Goal: Task Accomplishment & Management: Use online tool/utility

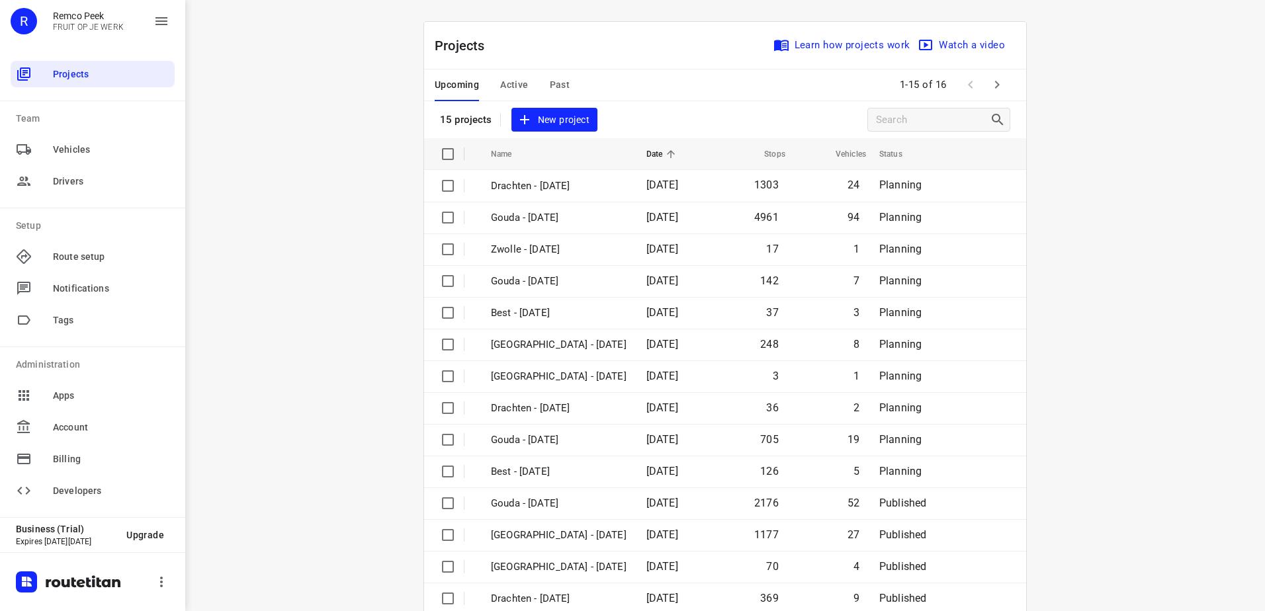
click at [513, 75] on button "Active" at bounding box center [514, 85] width 28 height 32
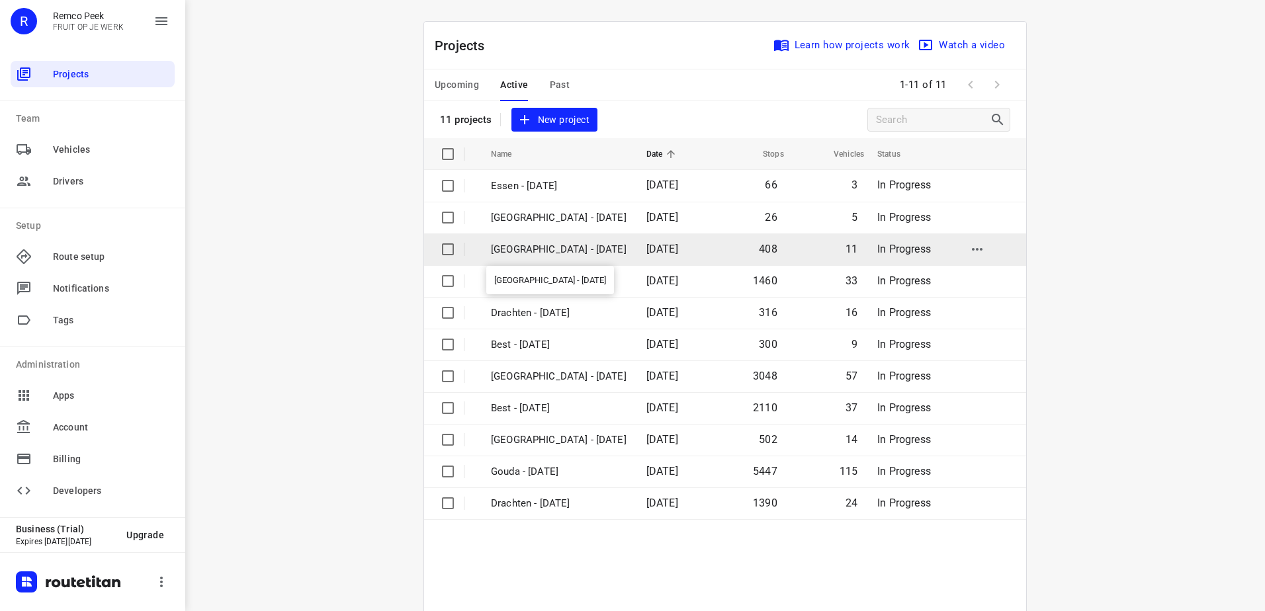
click at [551, 249] on p "[GEOGRAPHIC_DATA] - [DATE]" at bounding box center [559, 249] width 136 height 15
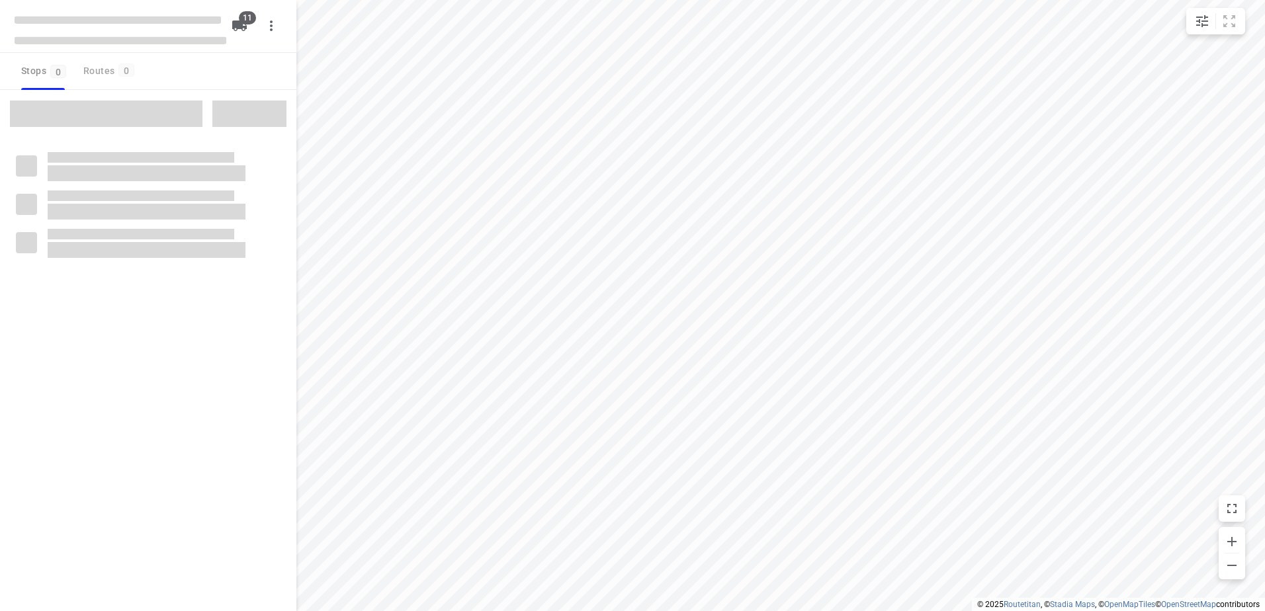
checkbox input "true"
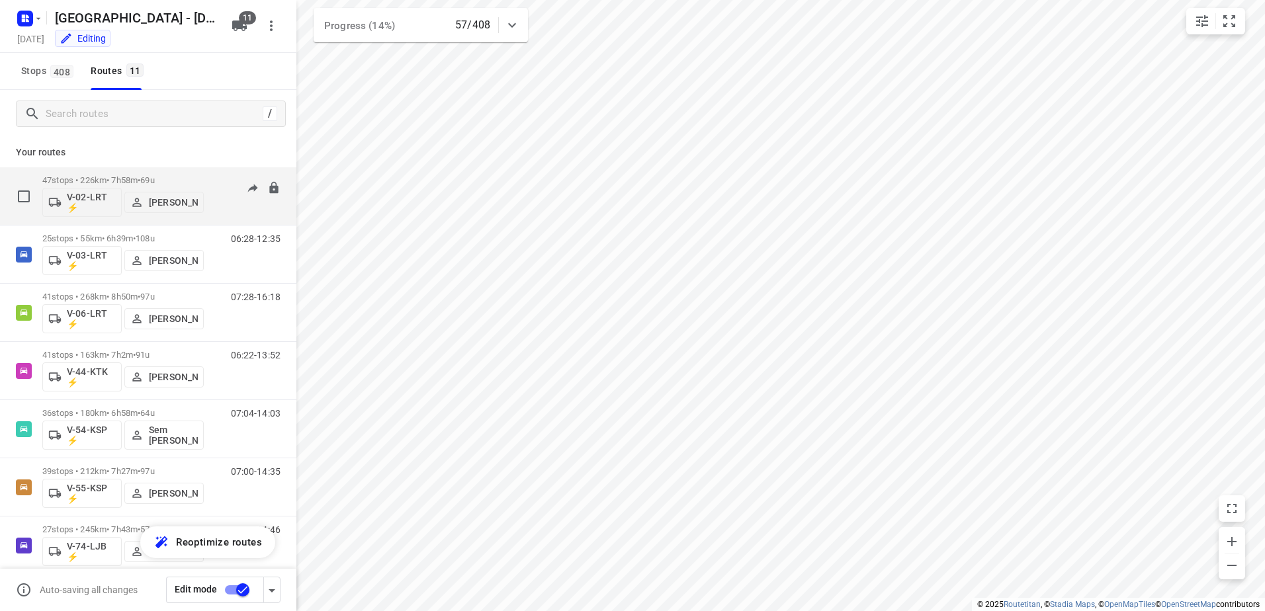
click at [215, 180] on div "06:59-14:55" at bounding box center [247, 199] width 66 height 48
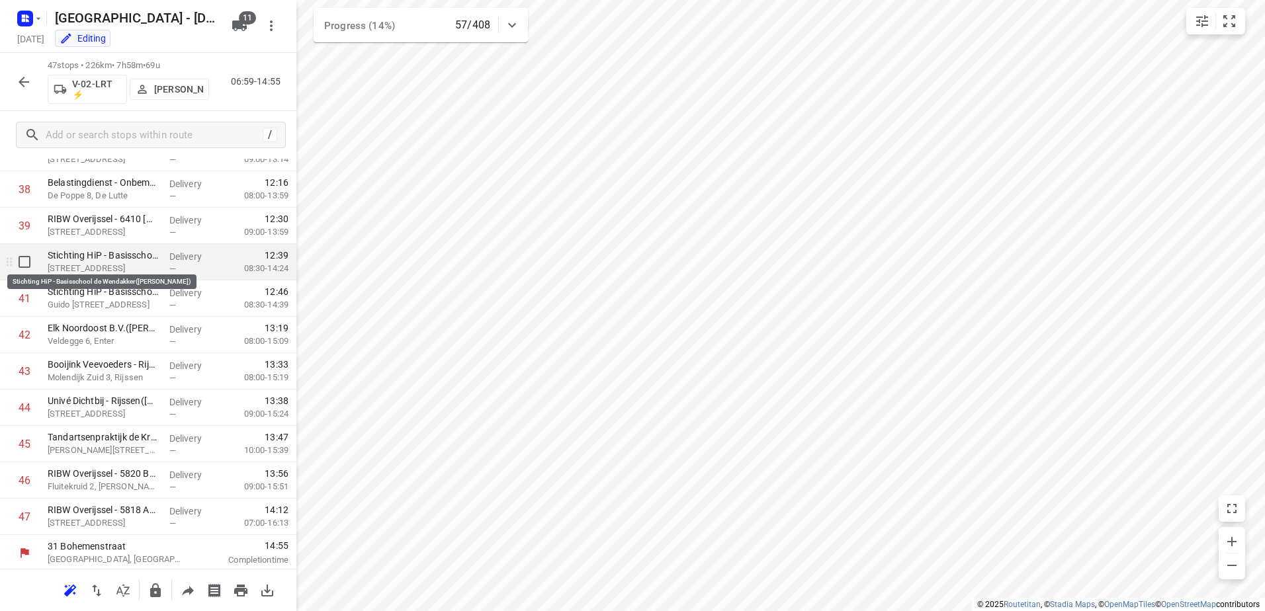
scroll to position [1403, 0]
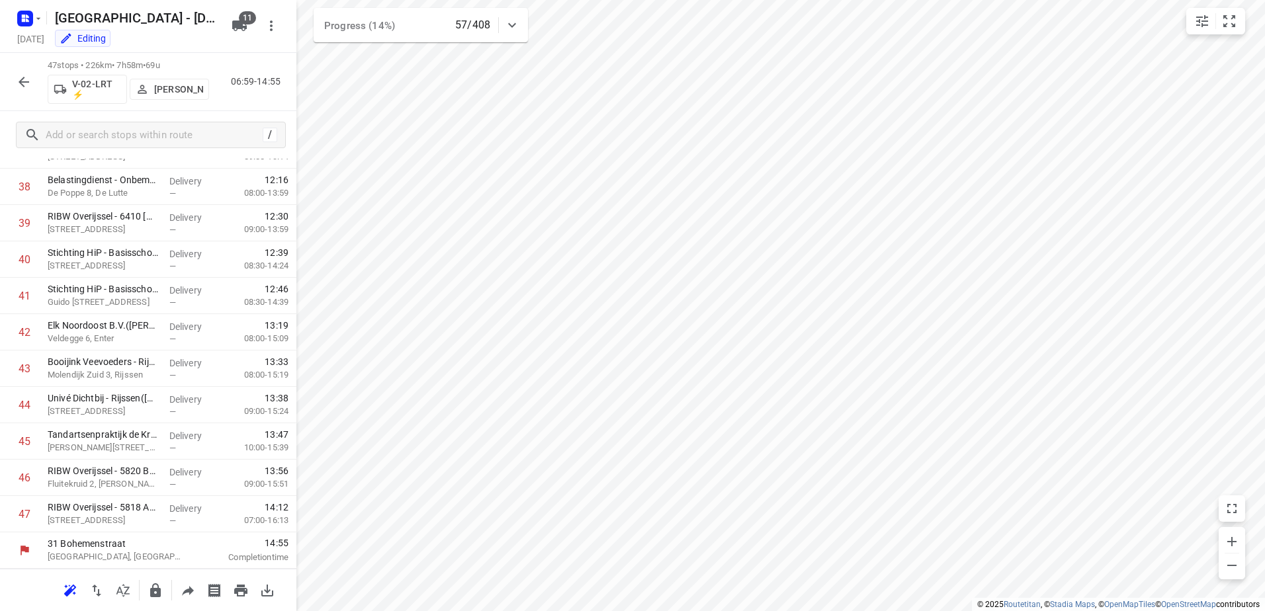
click at [515, 21] on icon at bounding box center [512, 25] width 16 height 16
click at [515, 21] on div at bounding box center [512, 30] width 26 height 26
click at [34, 77] on button "button" at bounding box center [24, 82] width 26 height 26
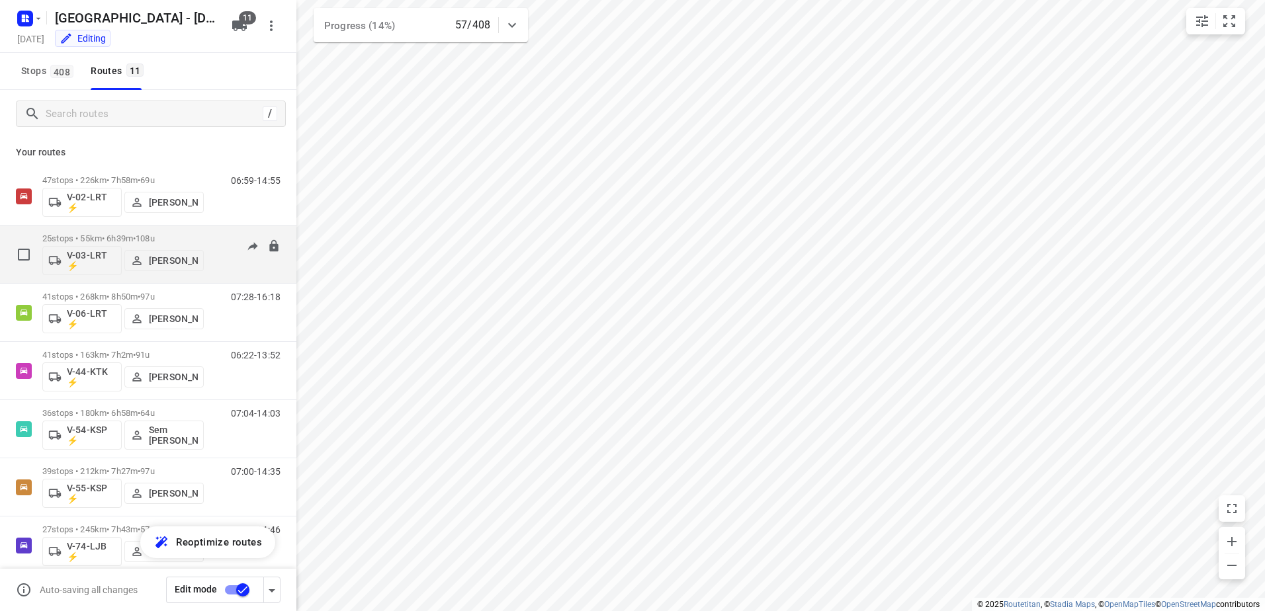
click at [215, 240] on div "06:28-12:35" at bounding box center [247, 258] width 66 height 48
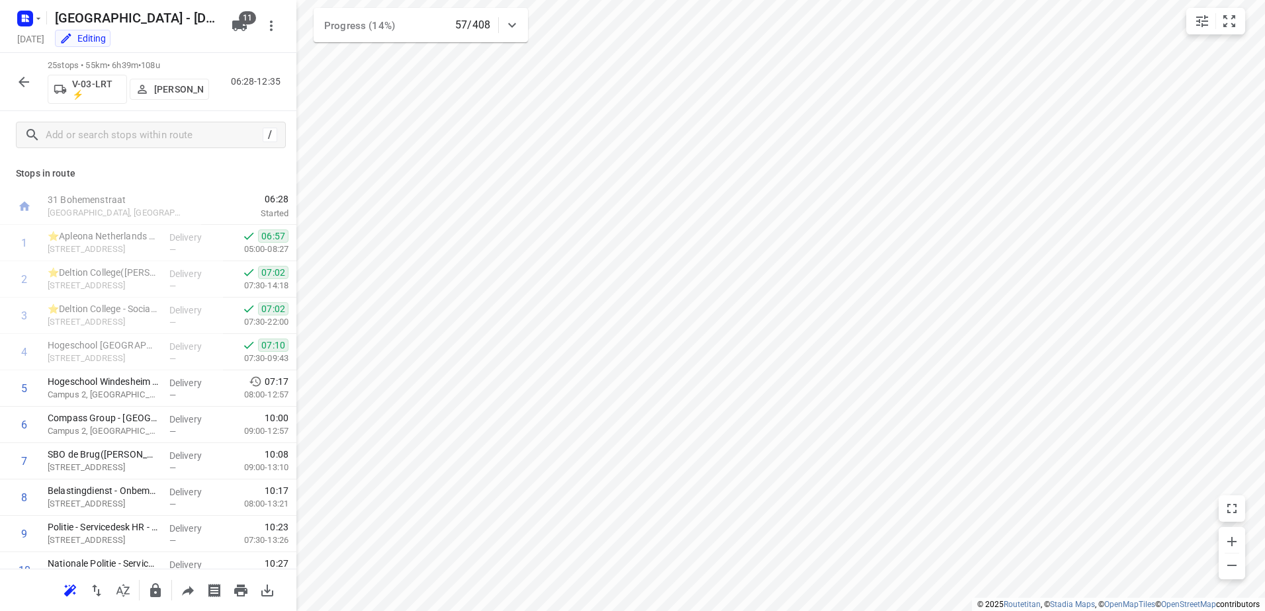
click at [24, 78] on icon "button" at bounding box center [24, 82] width 16 height 16
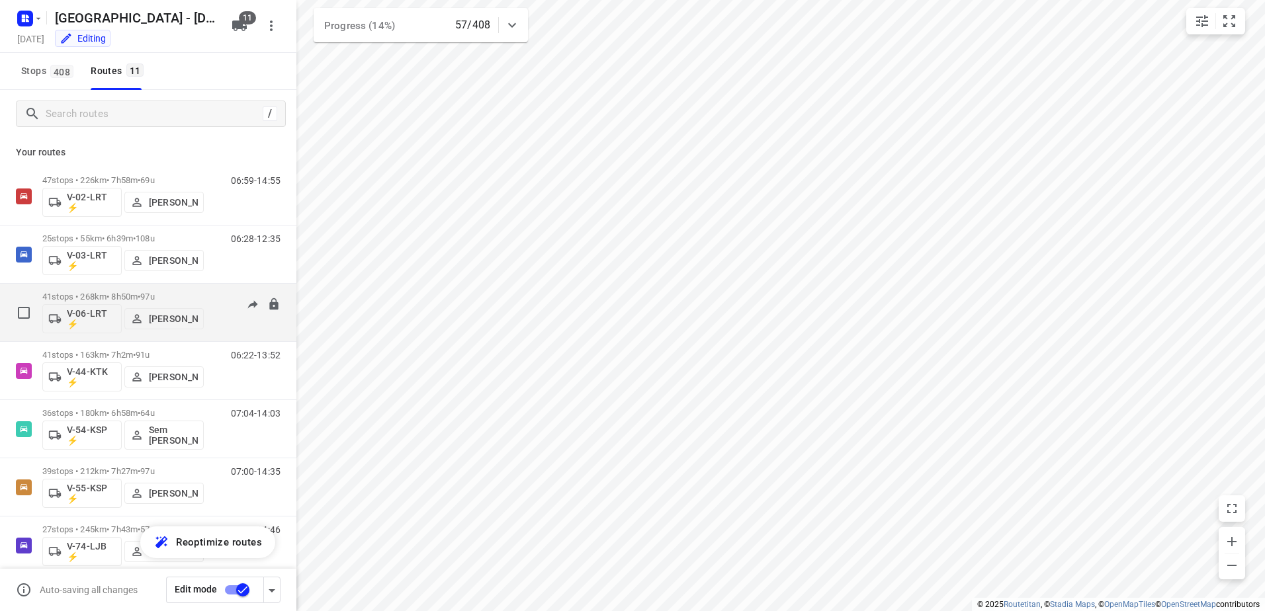
click at [221, 299] on div "07:28-16:18" at bounding box center [247, 316] width 66 height 48
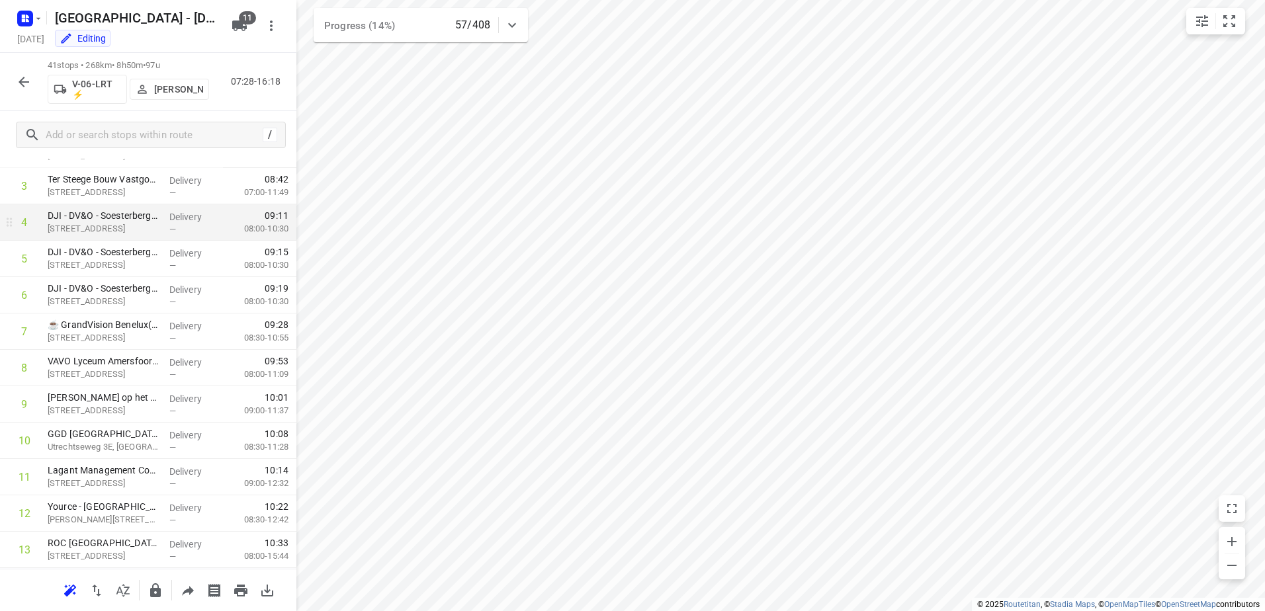
scroll to position [0, 0]
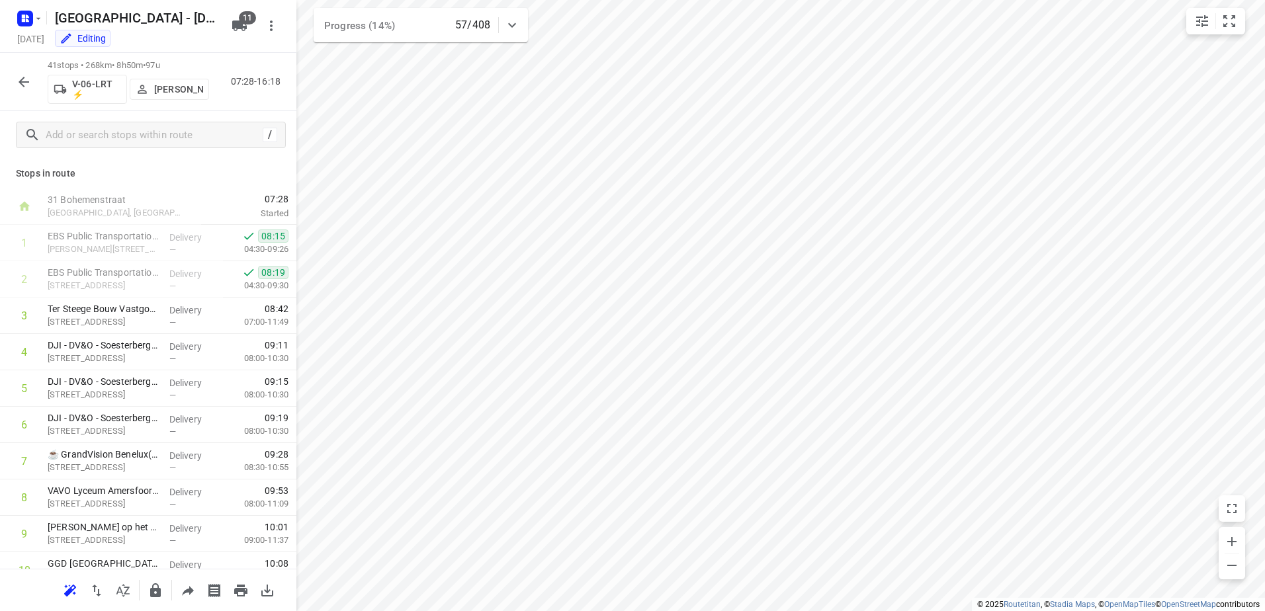
click at [27, 82] on icon "button" at bounding box center [24, 82] width 11 height 11
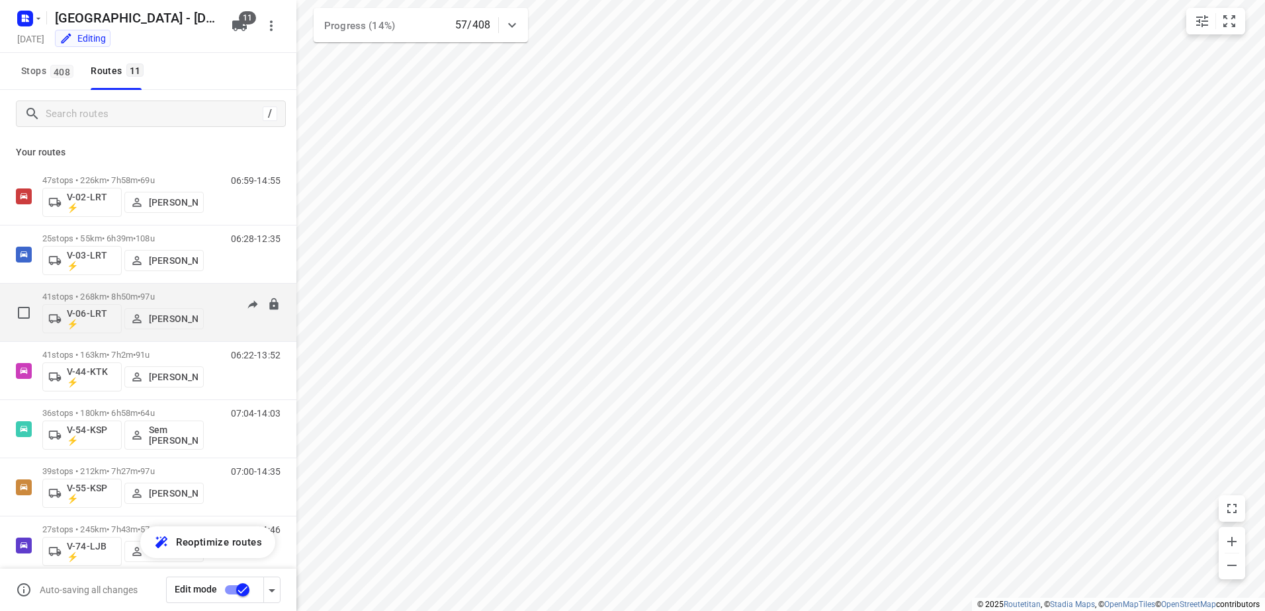
click at [214, 296] on div "07:28-16:18" at bounding box center [247, 316] width 66 height 48
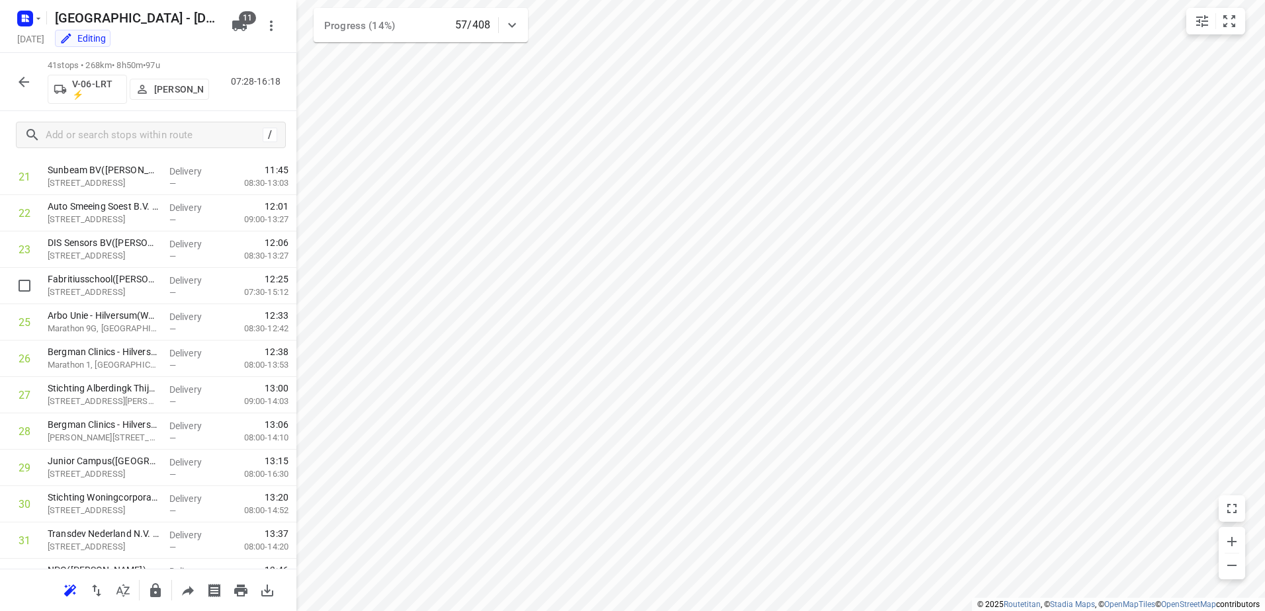
scroll to position [1184, 0]
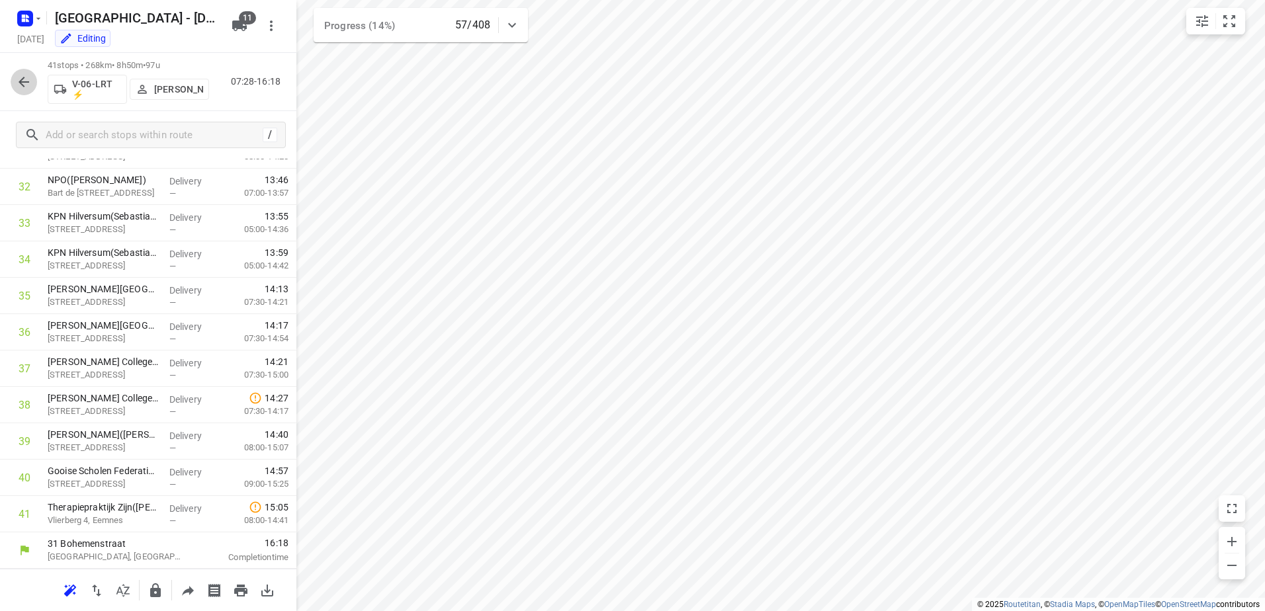
click at [33, 81] on button "button" at bounding box center [24, 82] width 26 height 26
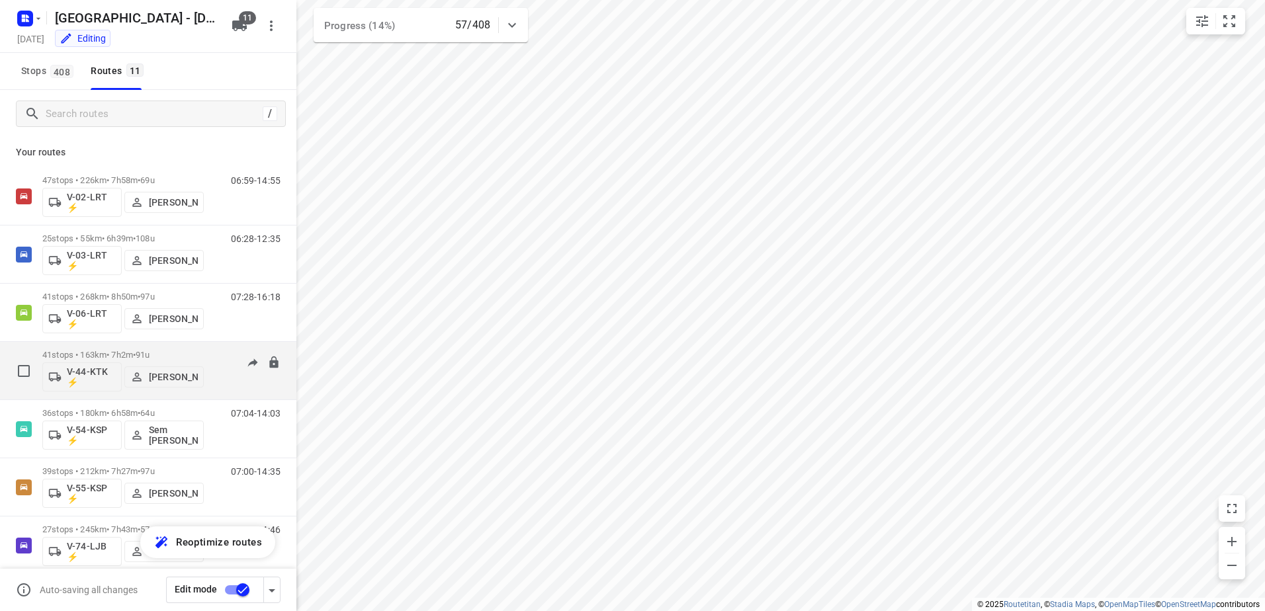
click at [214, 359] on div "06:22-13:52" at bounding box center [247, 374] width 66 height 48
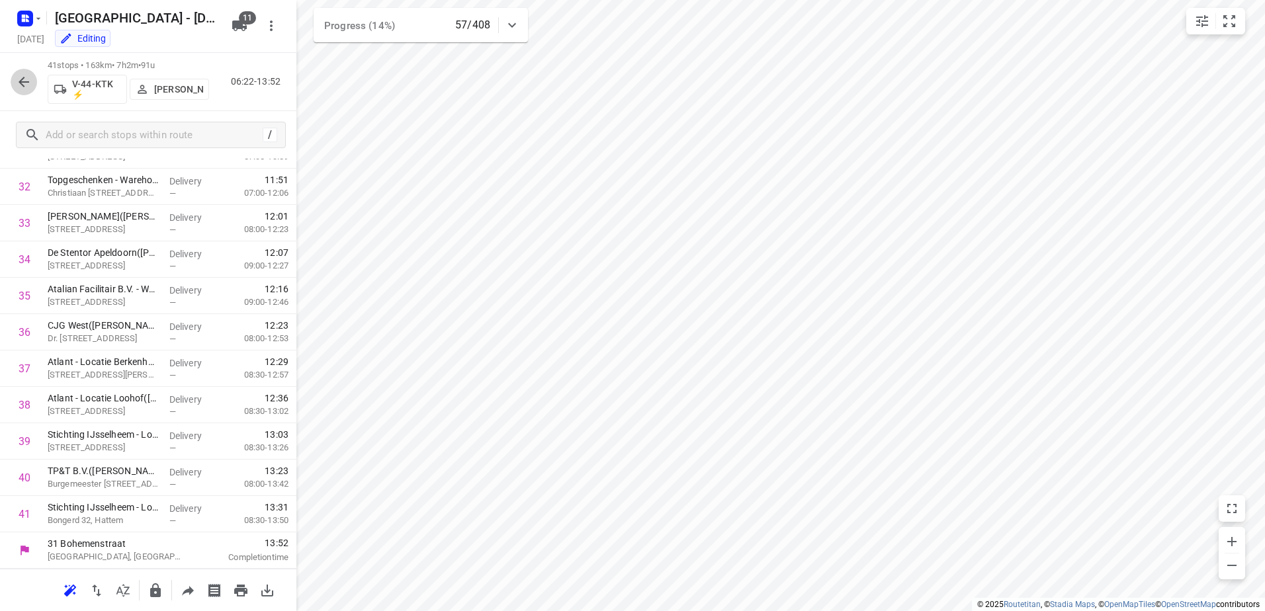
click at [21, 74] on icon "button" at bounding box center [24, 82] width 16 height 16
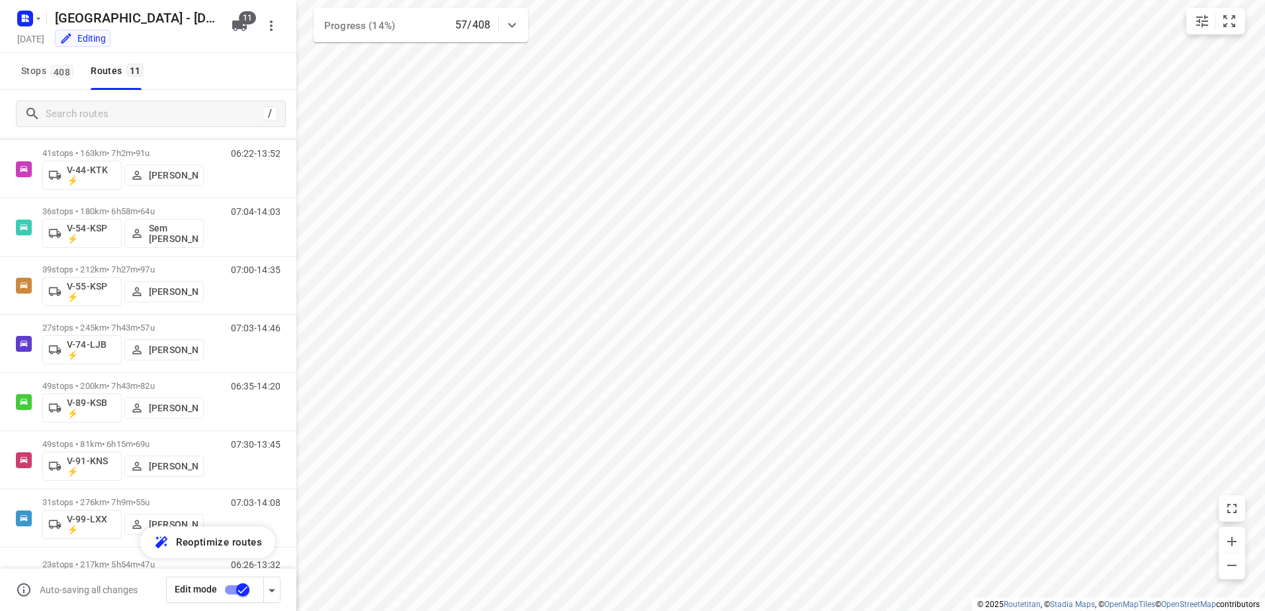
scroll to position [252, 0]
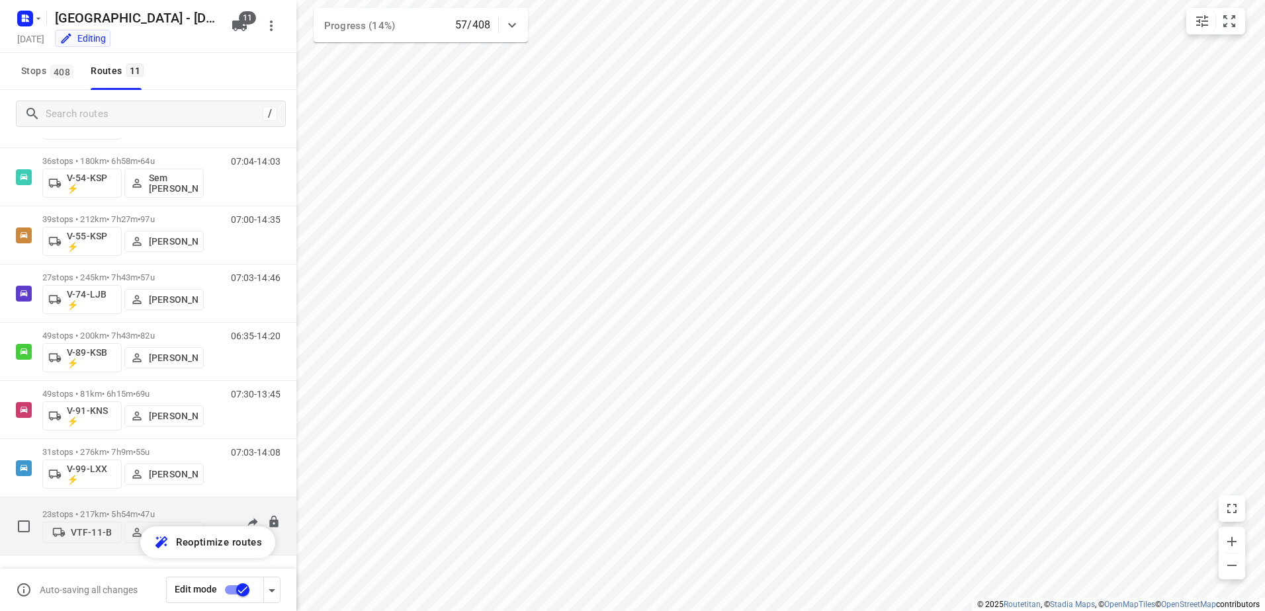
click at [218, 503] on div "23 stops • 217km • 5h54m • 47u VTF-11-B [PERSON_NAME] 06:26-13:32" at bounding box center [169, 526] width 254 height 47
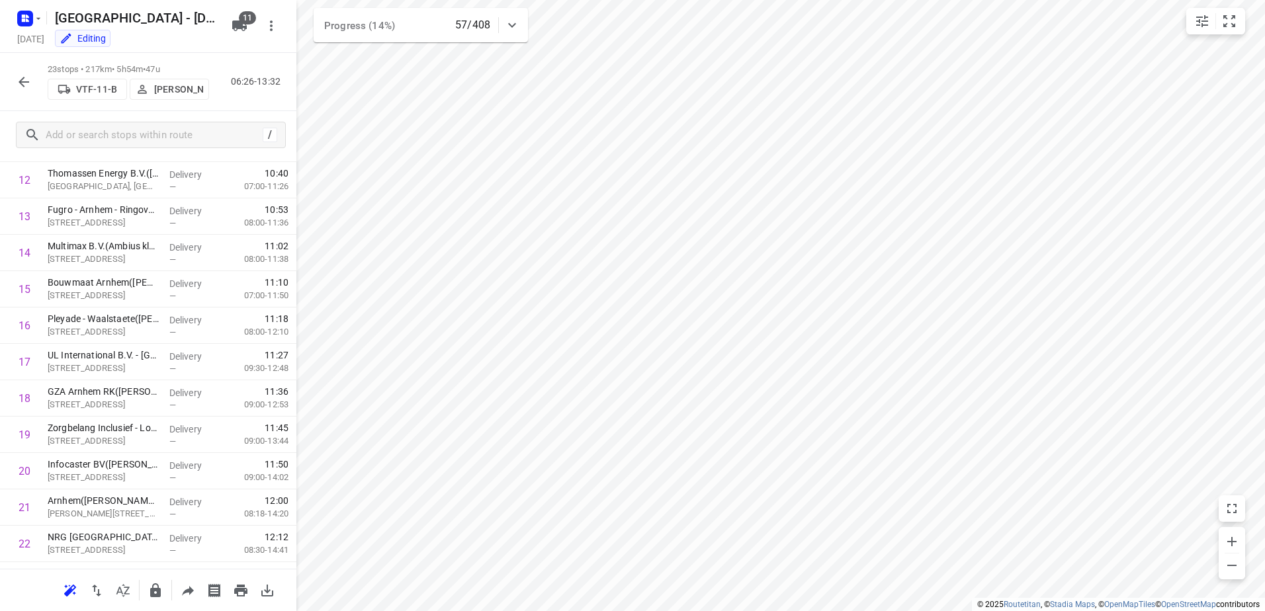
scroll to position [529, 0]
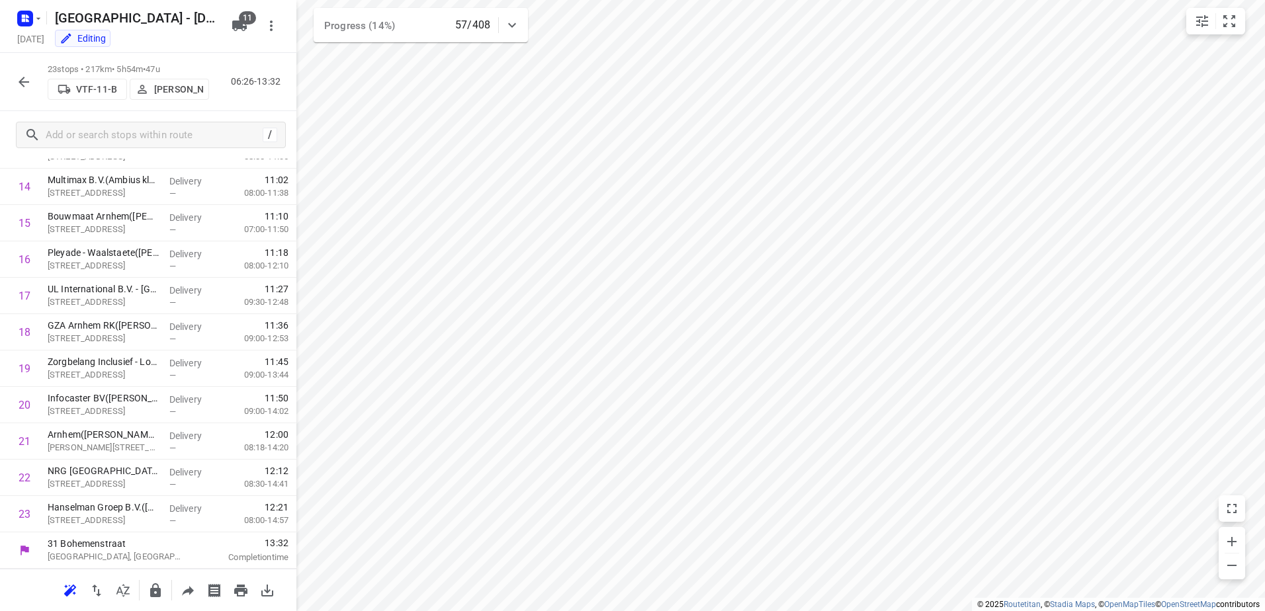
click at [26, 78] on icon "button" at bounding box center [24, 82] width 16 height 16
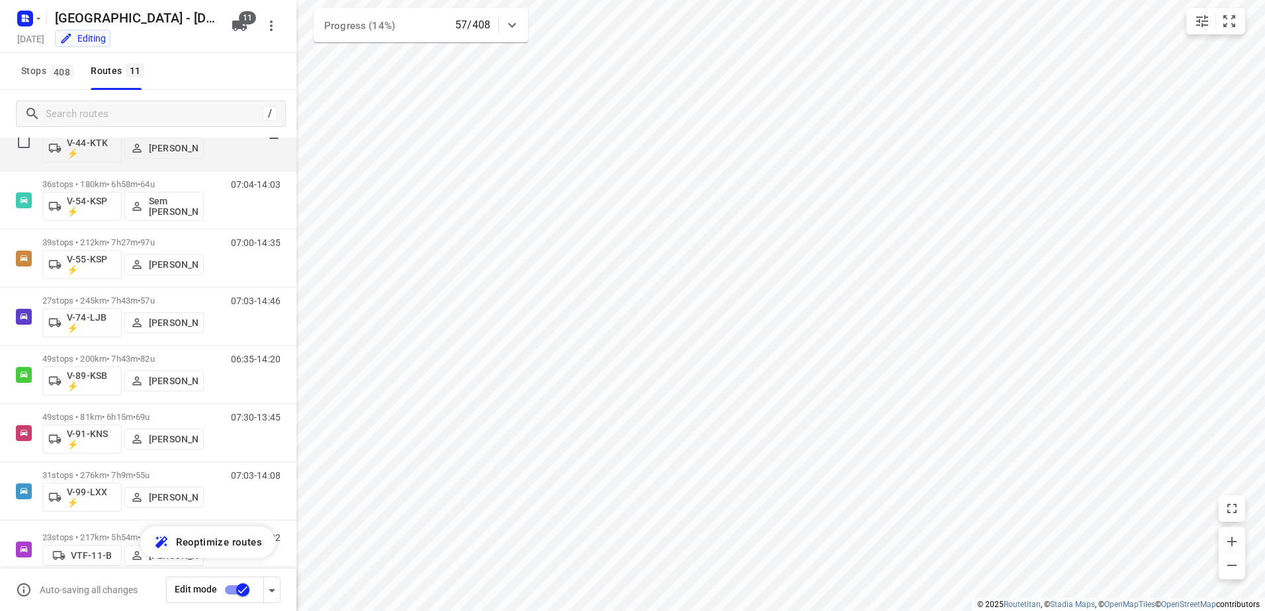
scroll to position [252, 0]
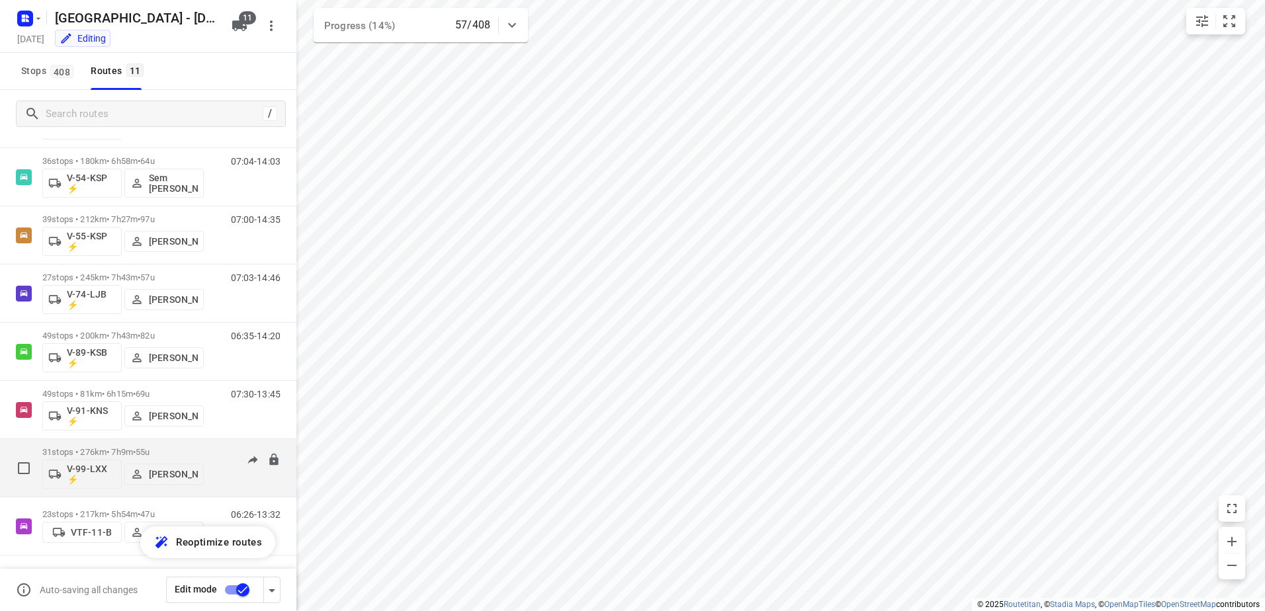
click at [202, 448] on p "31 stops • 276km • 7h9m • 55u" at bounding box center [122, 452] width 161 height 10
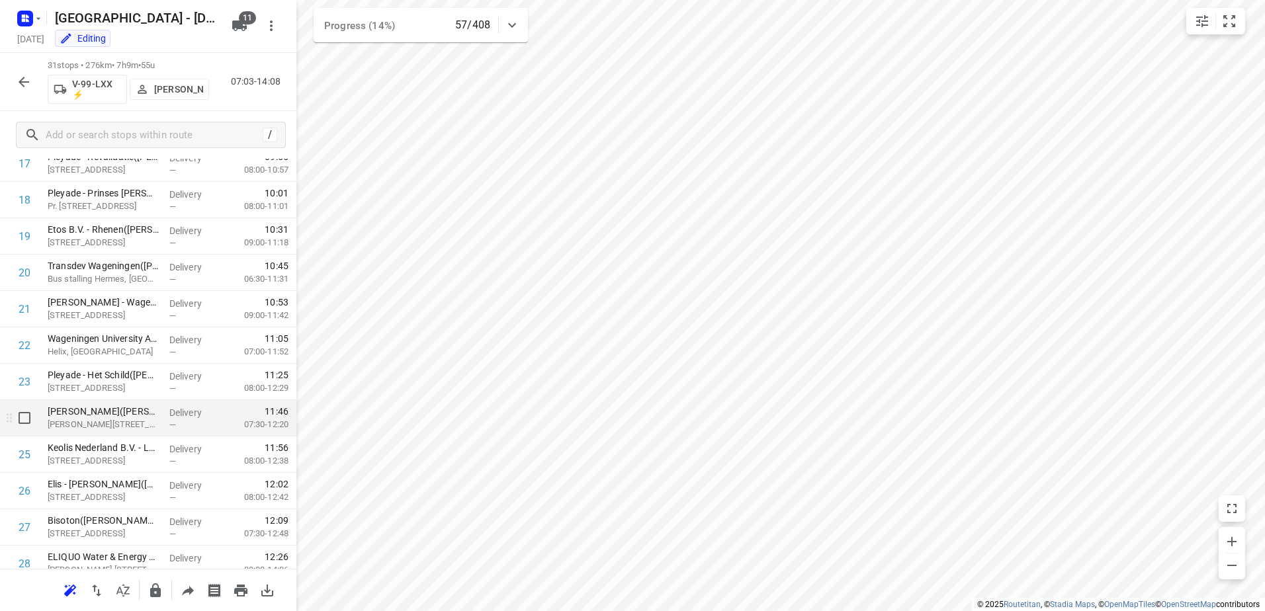
scroll to position [820, 0]
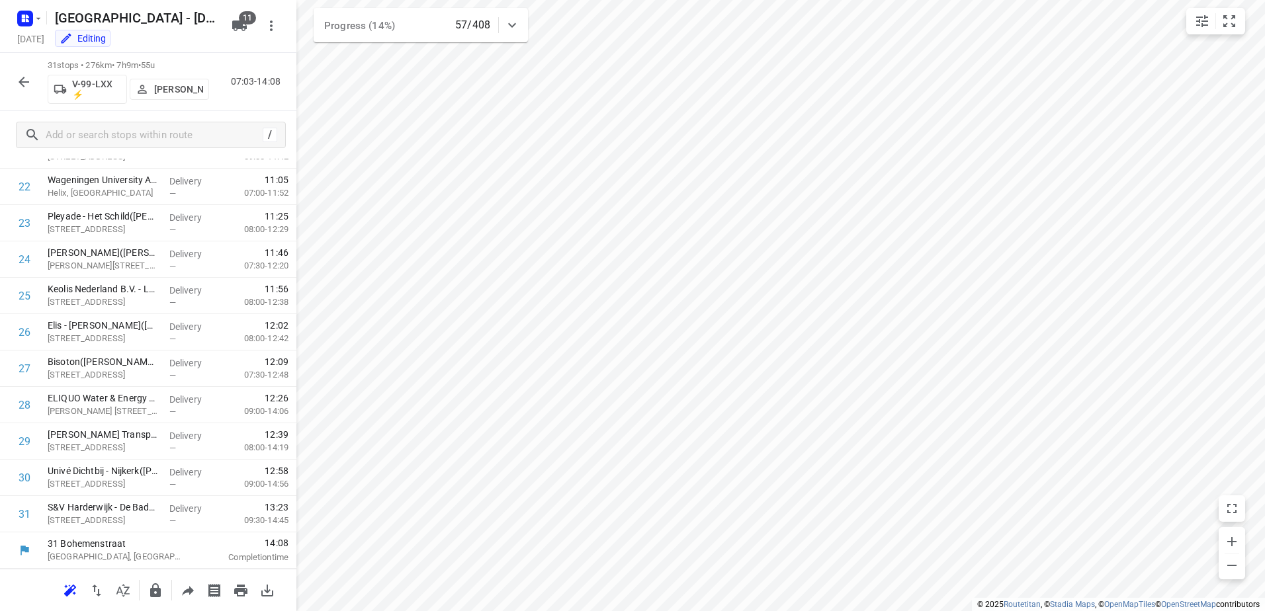
click at [28, 85] on icon "button" at bounding box center [24, 82] width 16 height 16
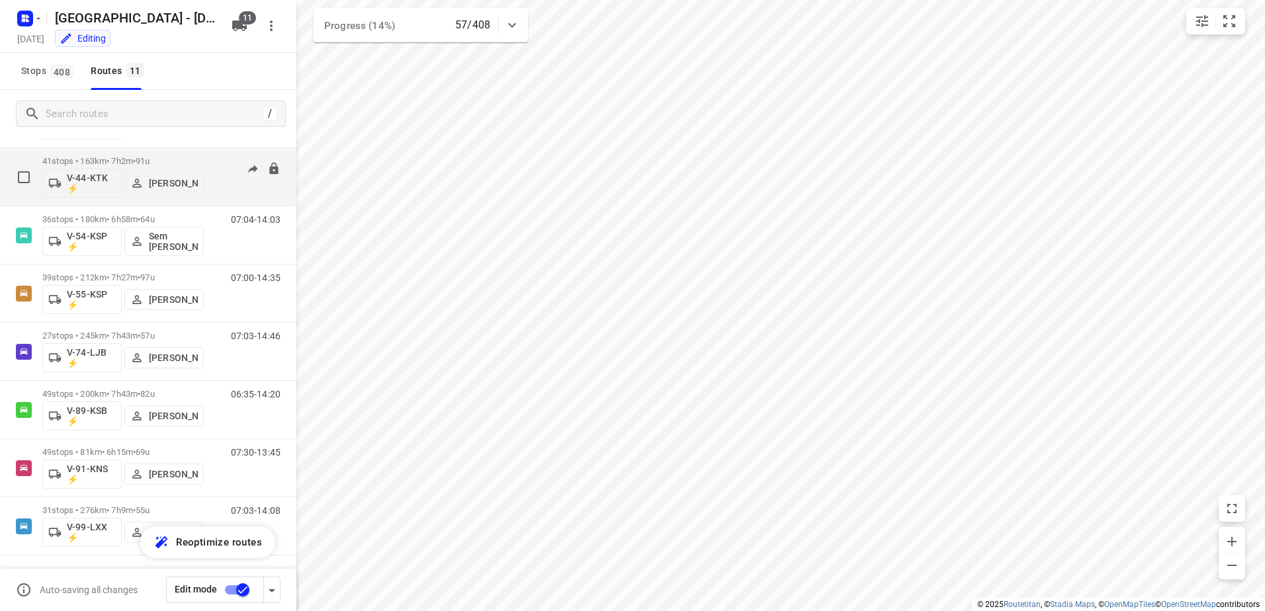
scroll to position [252, 0]
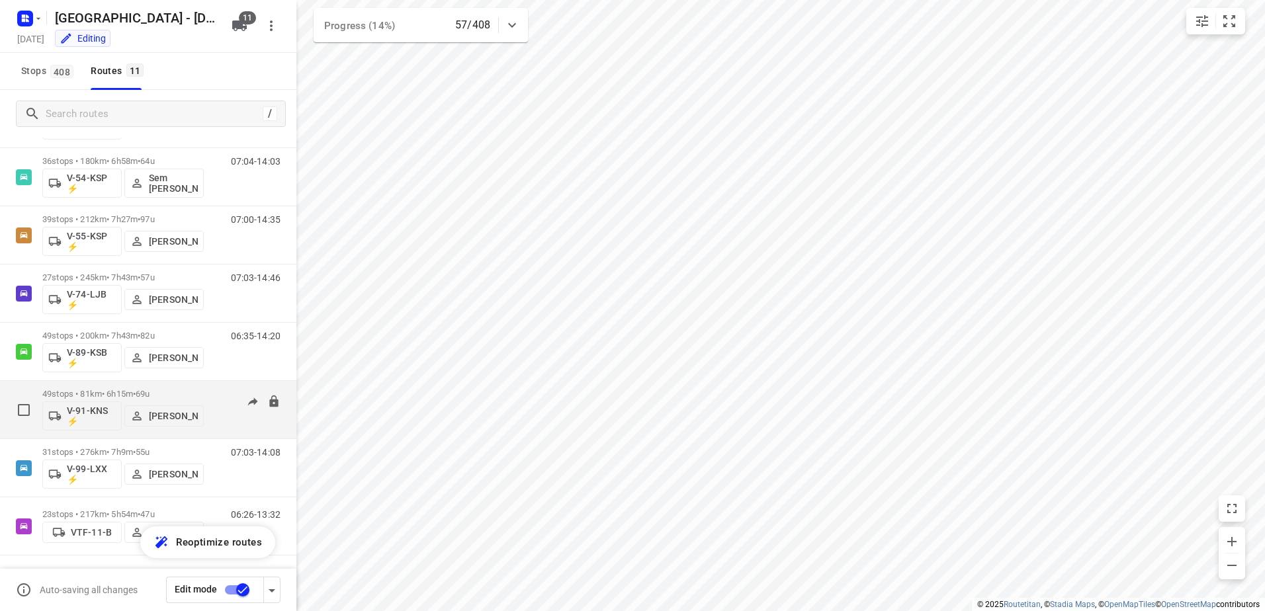
click at [220, 390] on div "07:30-13:45" at bounding box center [247, 413] width 66 height 48
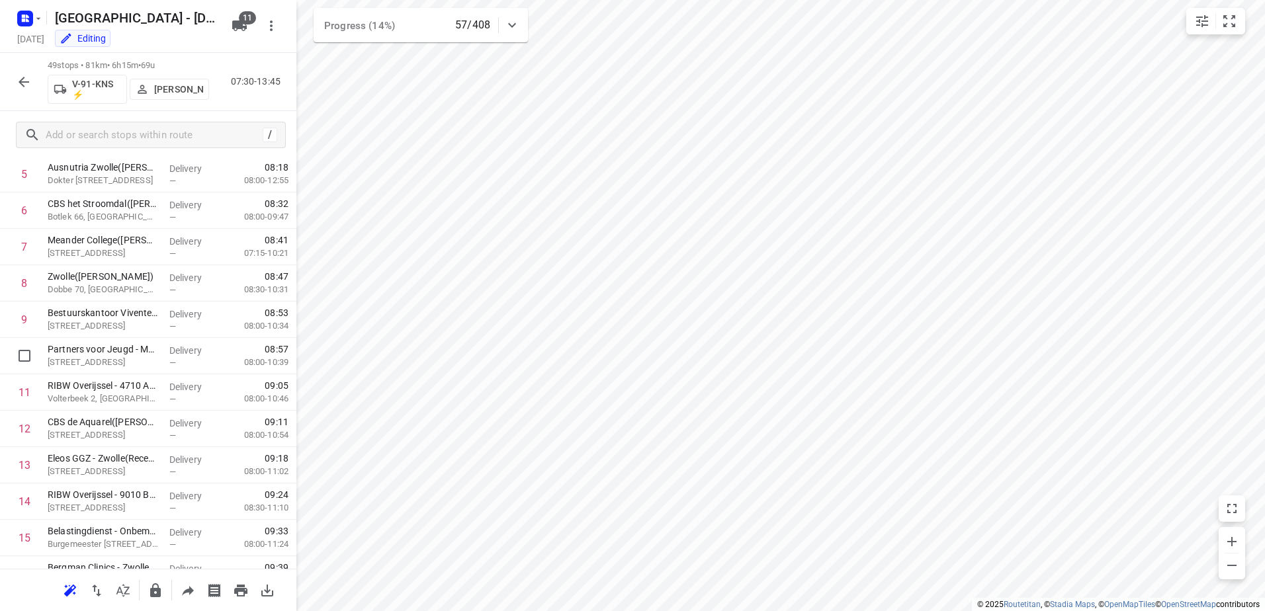
scroll to position [0, 0]
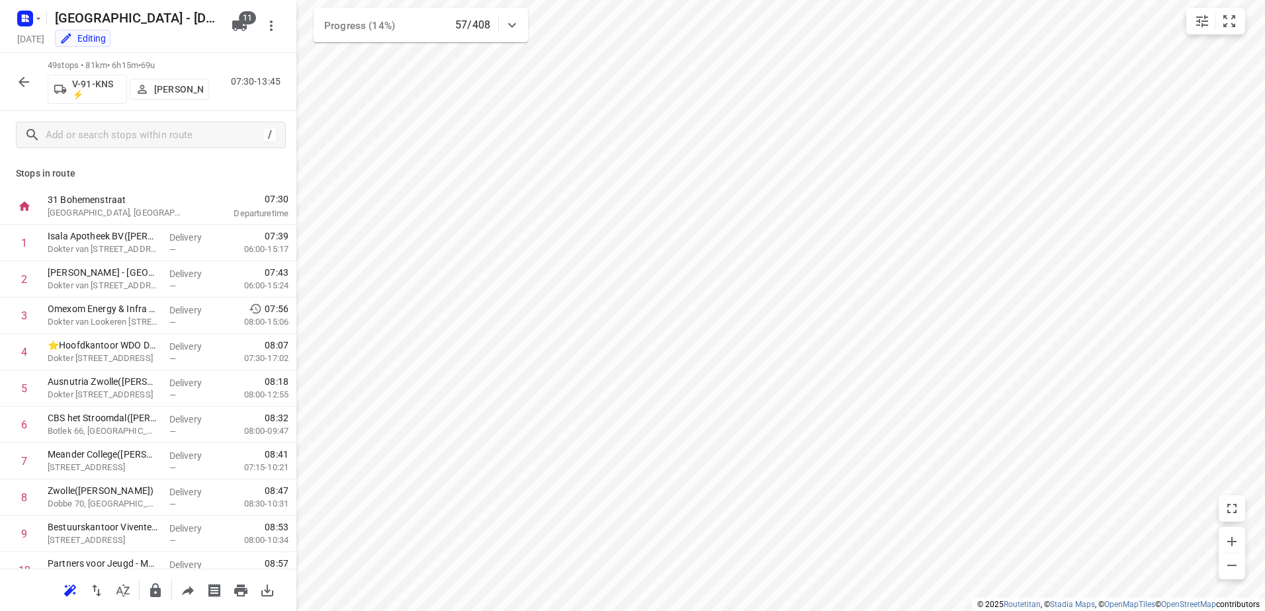
click at [17, 84] on icon "button" at bounding box center [24, 82] width 16 height 16
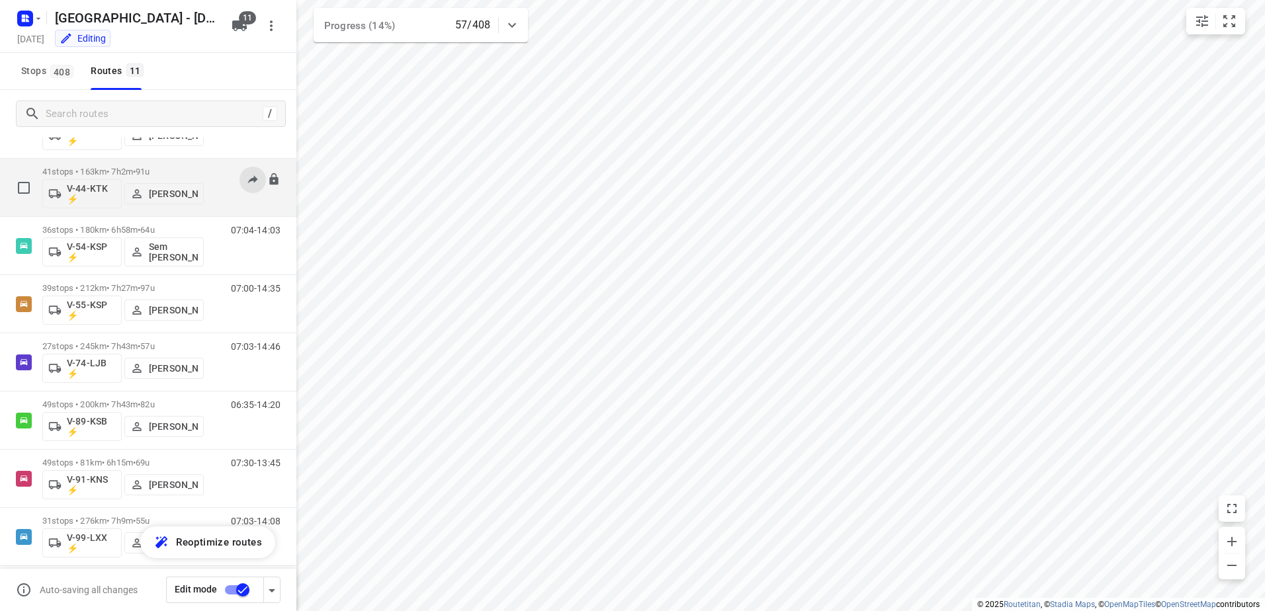
scroll to position [252, 0]
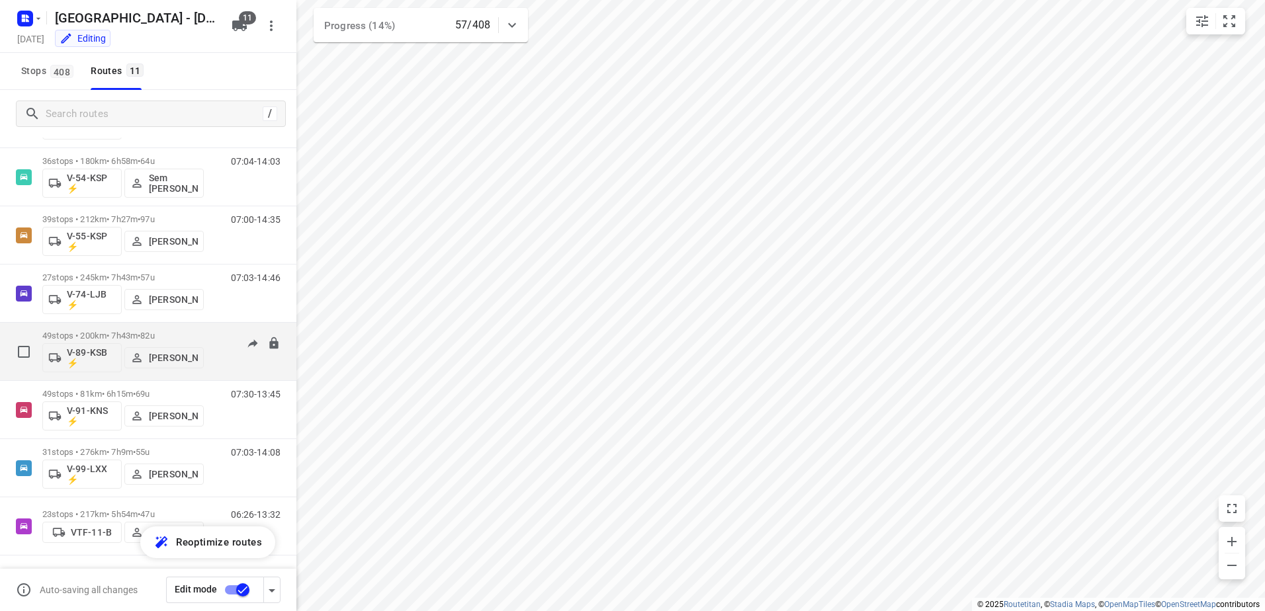
click at [198, 331] on p "49 stops • 200km • 7h43m • 82u" at bounding box center [122, 336] width 161 height 10
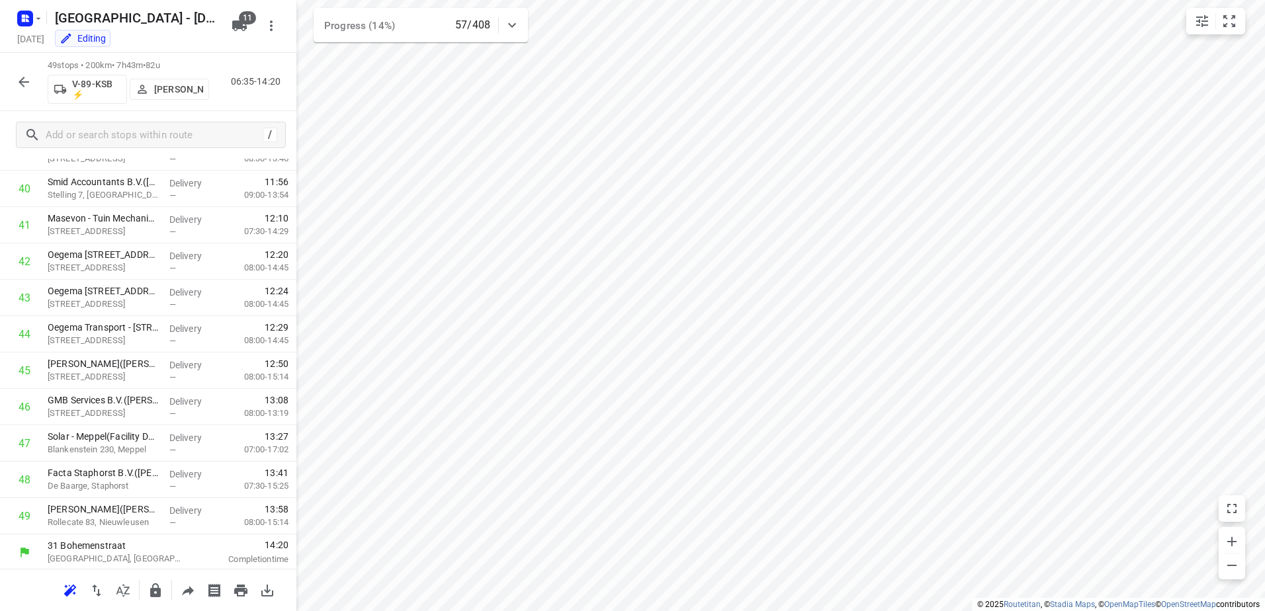
scroll to position [1475, 0]
click at [22, 77] on icon "button" at bounding box center [24, 82] width 16 height 16
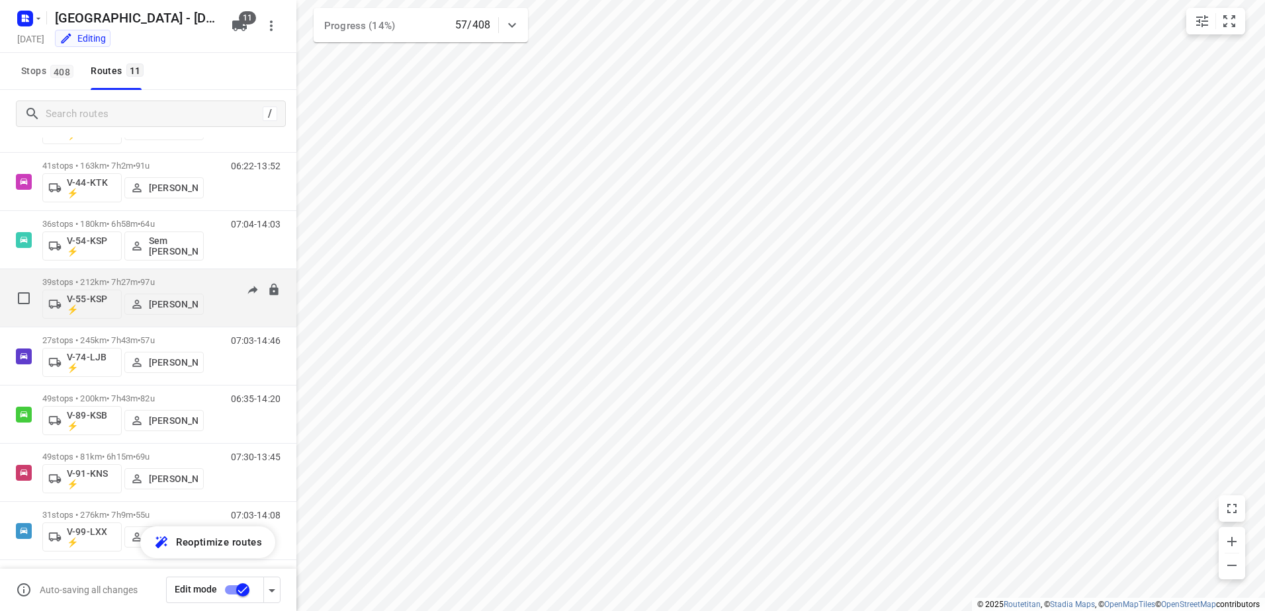
scroll to position [252, 0]
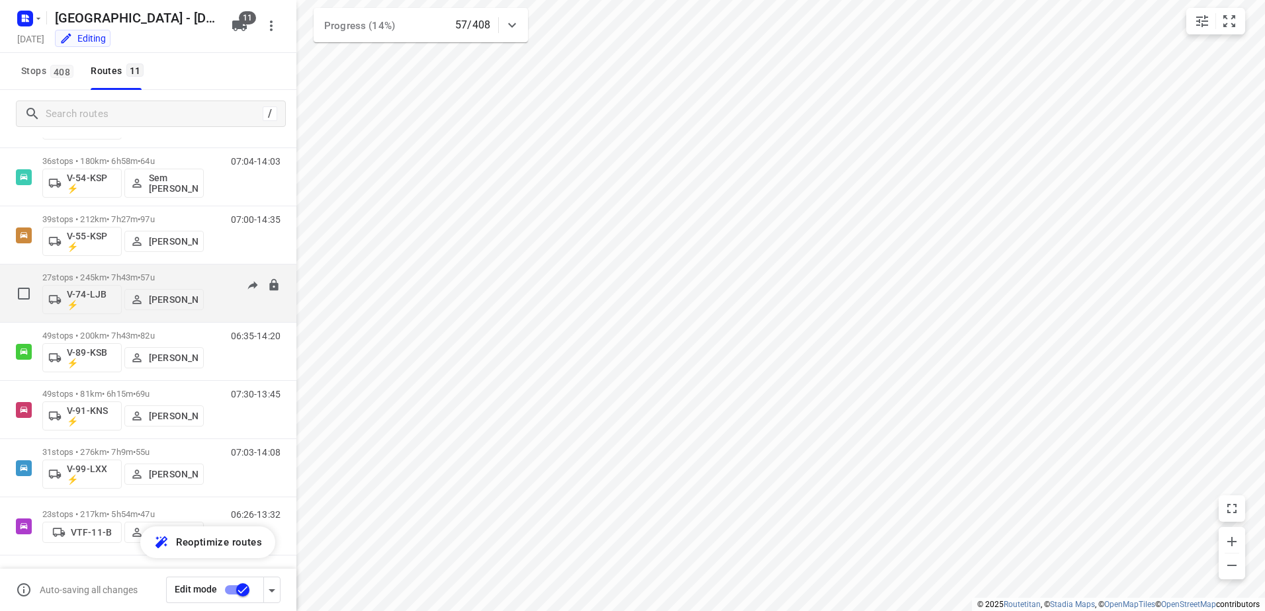
click at [214, 279] on div "07:03-14:46" at bounding box center [247, 297] width 66 height 48
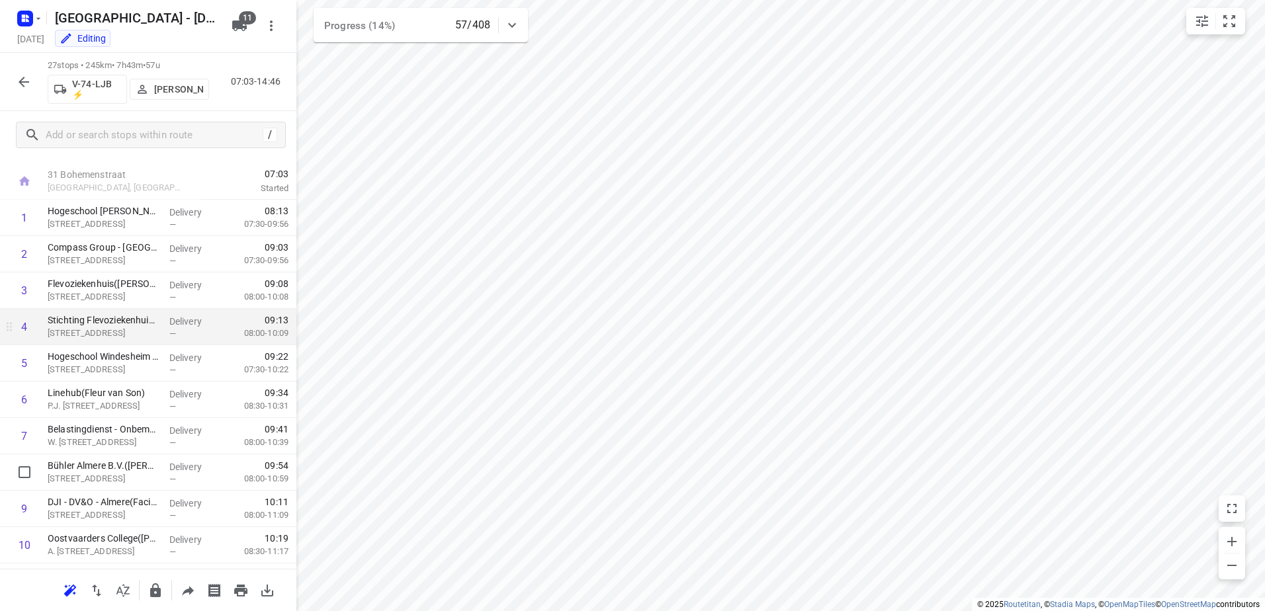
scroll to position [0, 0]
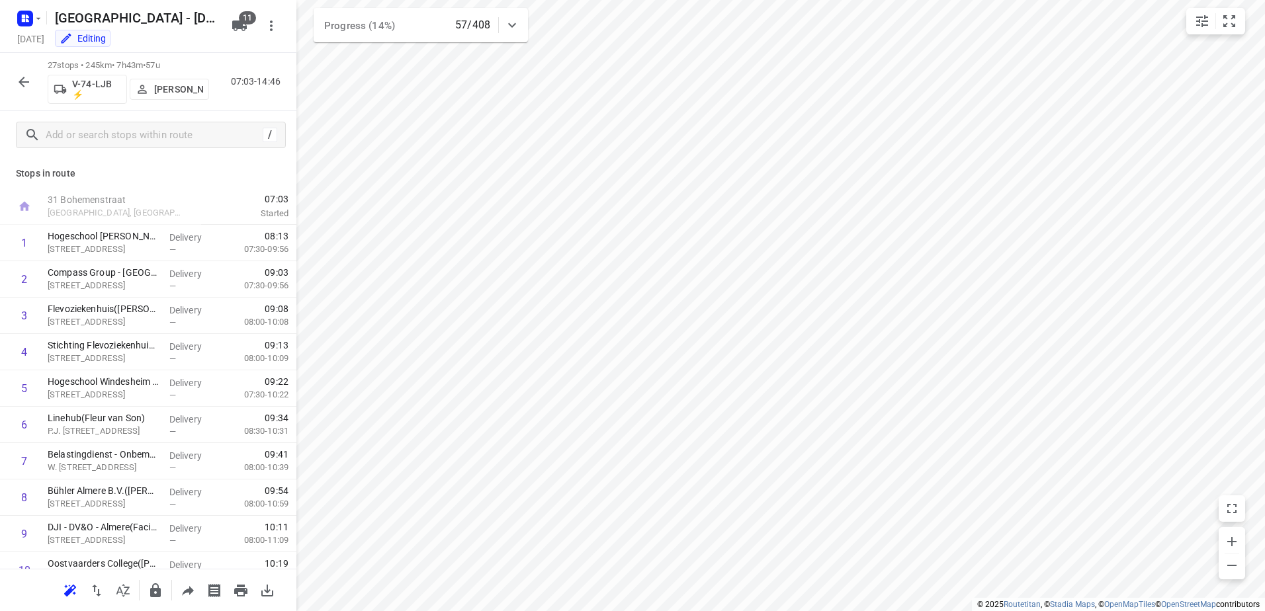
click at [11, 86] on button "button" at bounding box center [24, 82] width 26 height 26
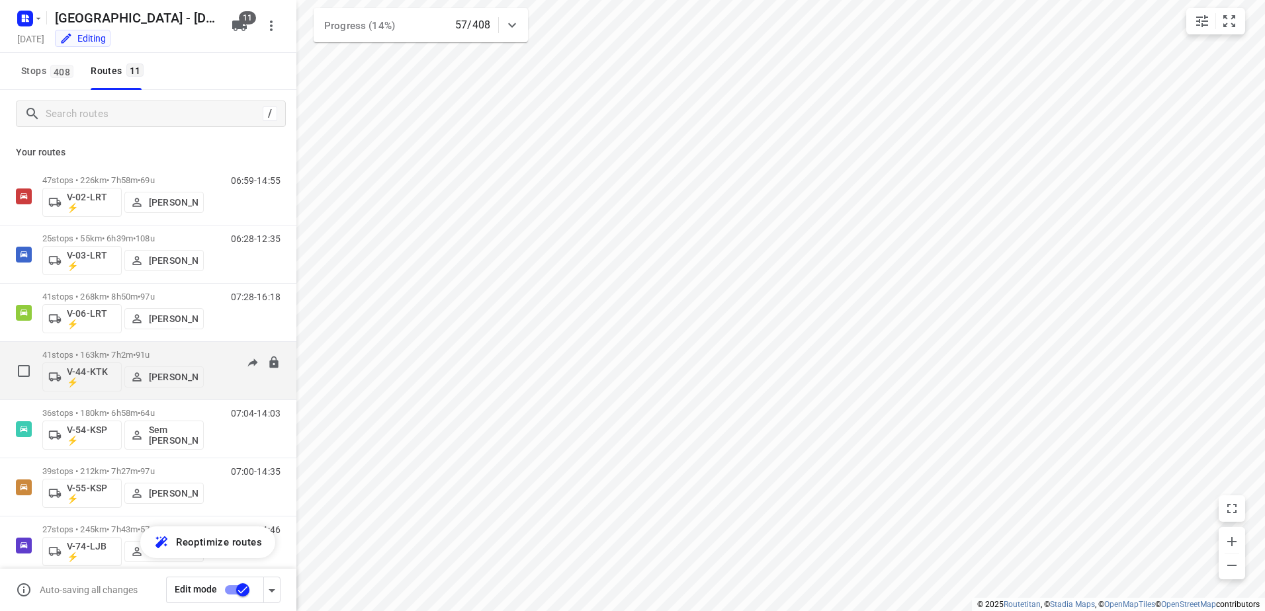
scroll to position [66, 0]
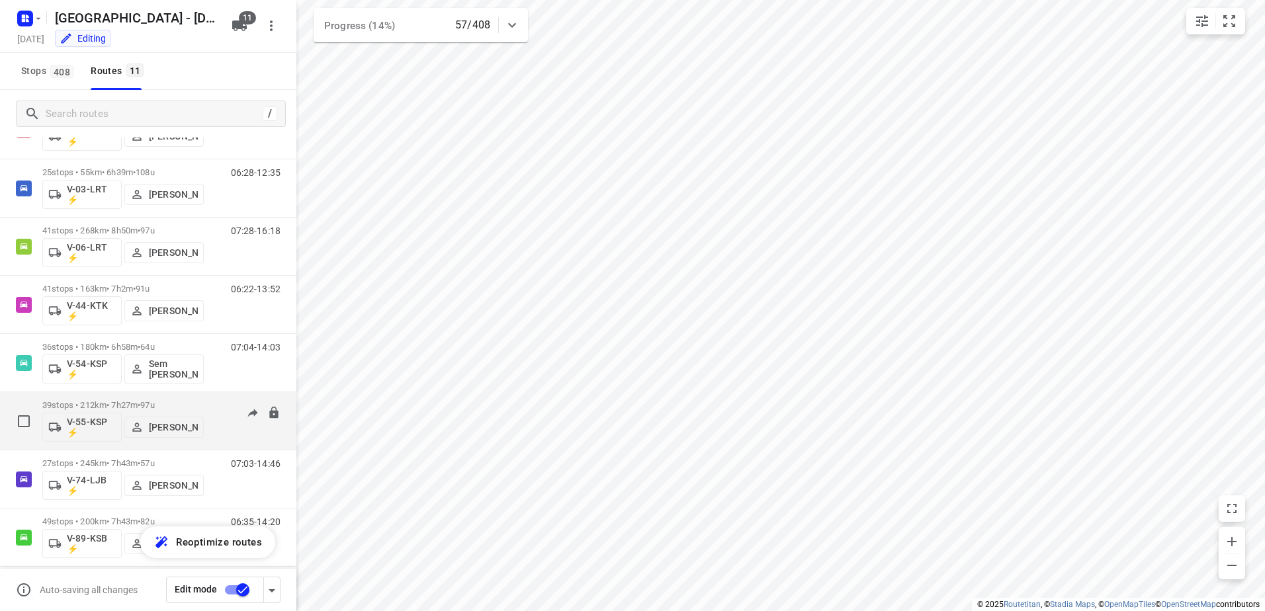
click at [214, 408] on div "07:00-14:35" at bounding box center [247, 424] width 66 height 48
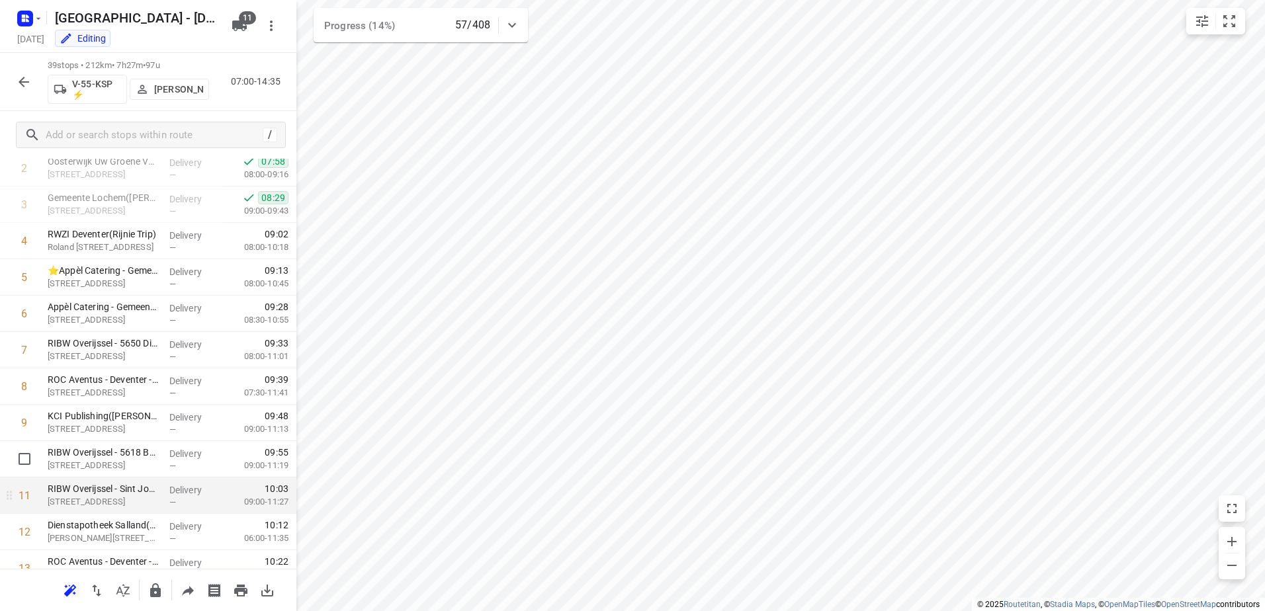
scroll to position [0, 0]
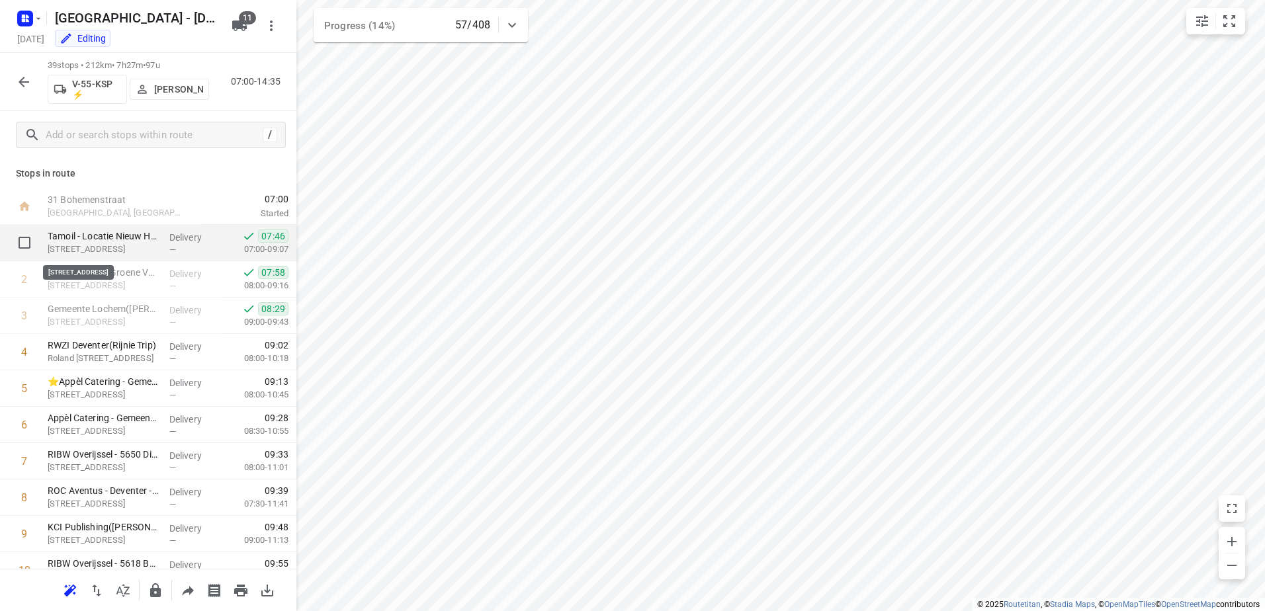
click at [146, 243] on p "[STREET_ADDRESS]" at bounding box center [103, 249] width 111 height 13
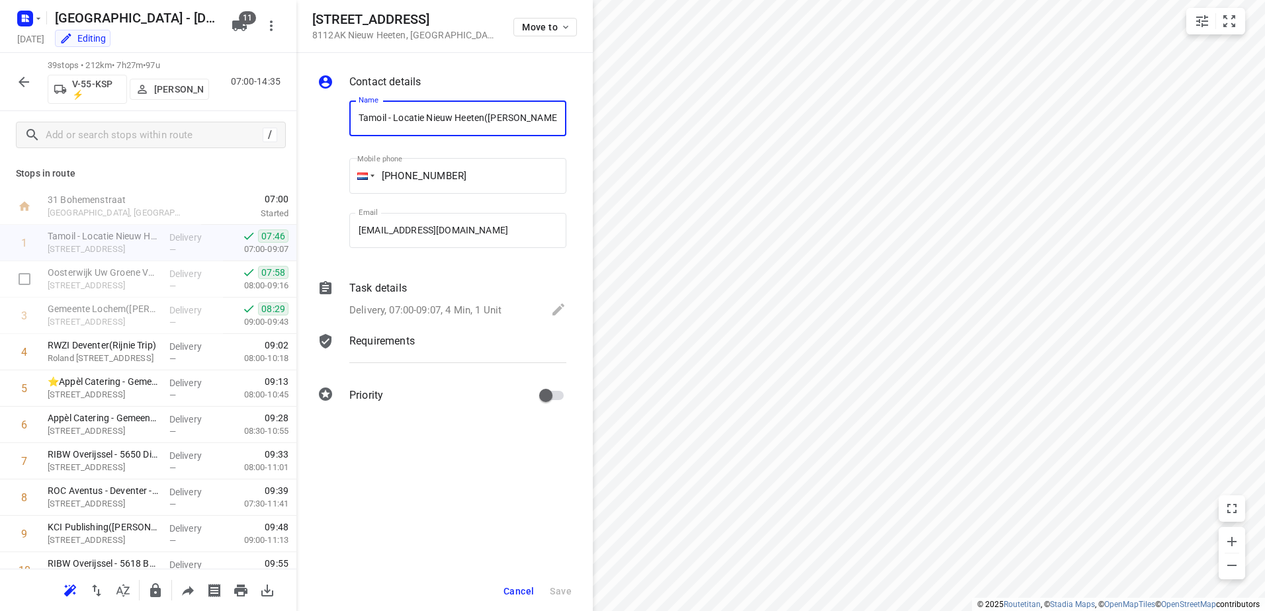
scroll to position [0, 10]
click at [410, 288] on div "Task details" at bounding box center [457, 289] width 217 height 16
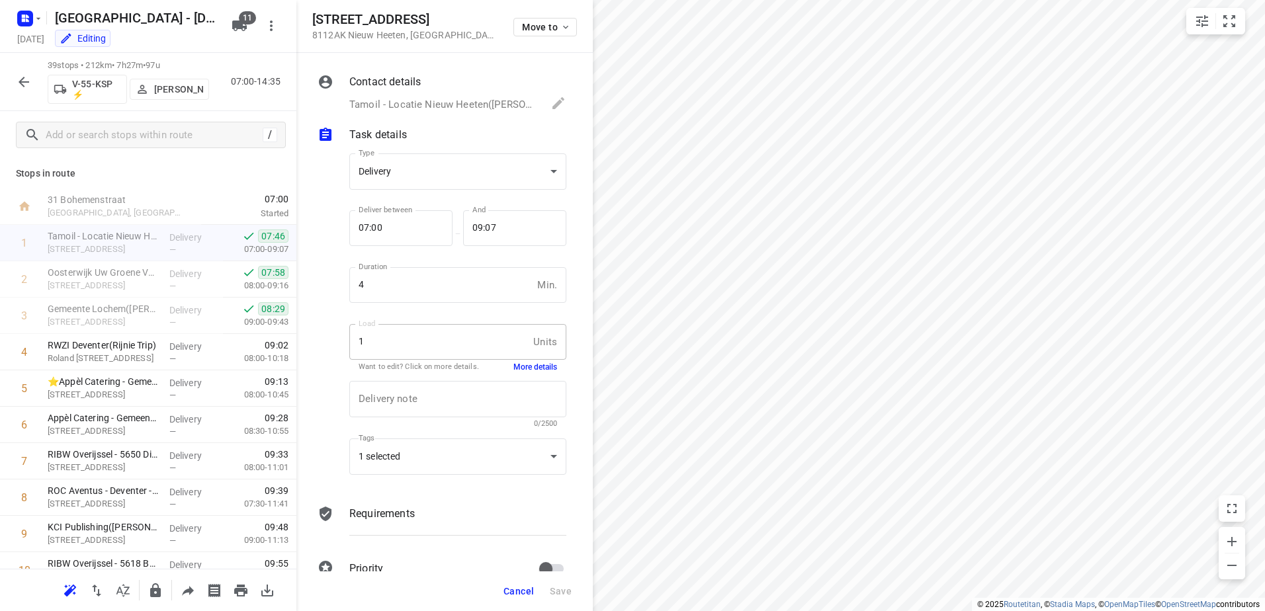
click at [525, 370] on button "More details" at bounding box center [535, 367] width 44 height 11
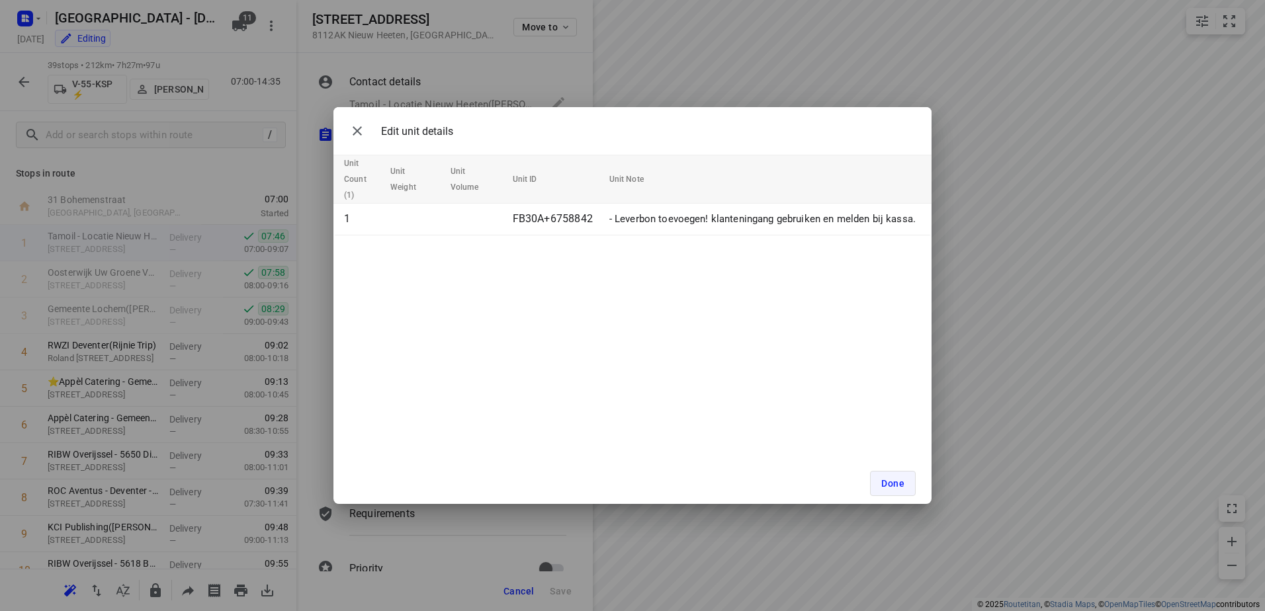
click at [878, 482] on button "Done" at bounding box center [893, 483] width 46 height 25
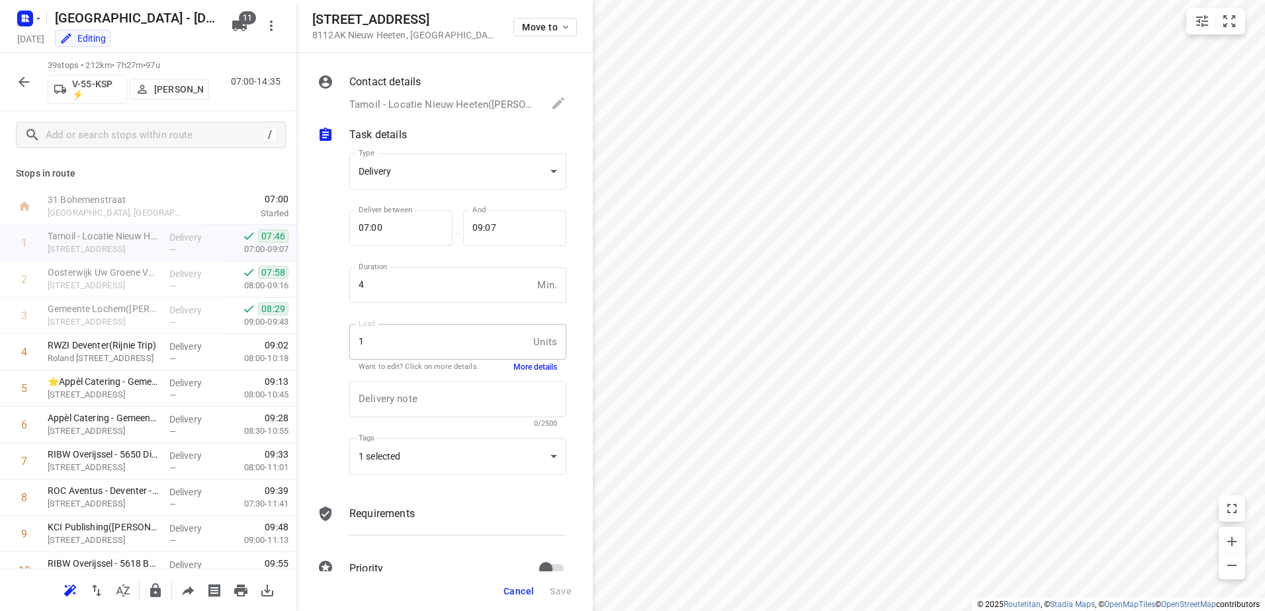
click at [26, 79] on icon "button" at bounding box center [24, 82] width 16 height 16
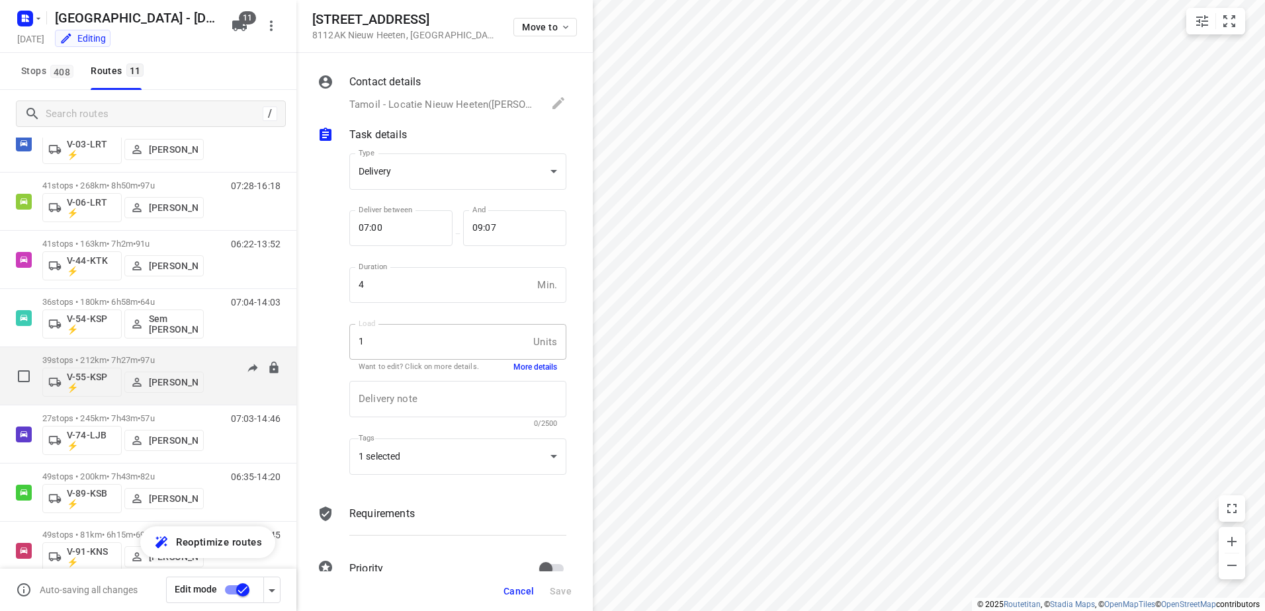
scroll to position [132, 0]
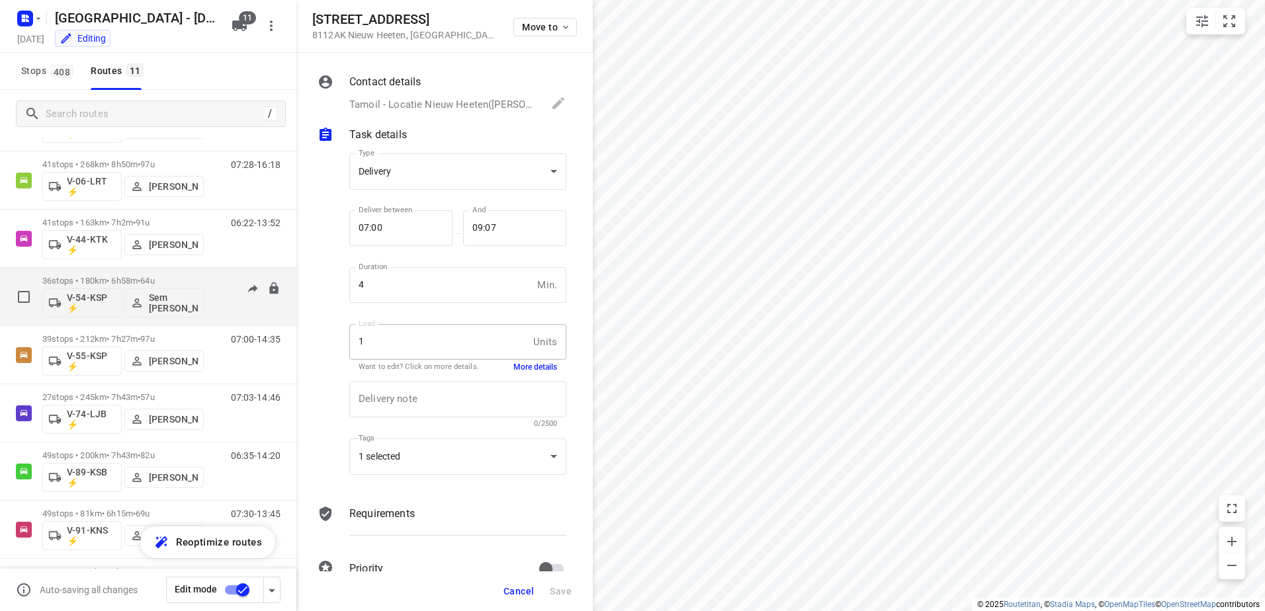
click at [214, 286] on div "07:04-14:03" at bounding box center [247, 300] width 66 height 48
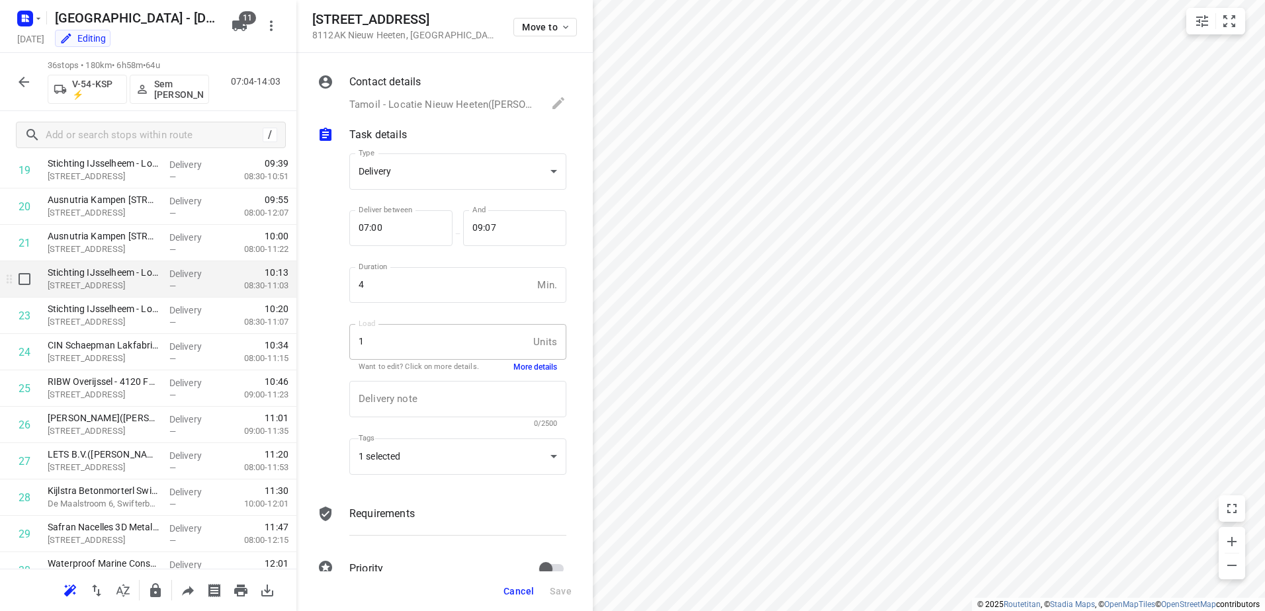
scroll to position [1002, 0]
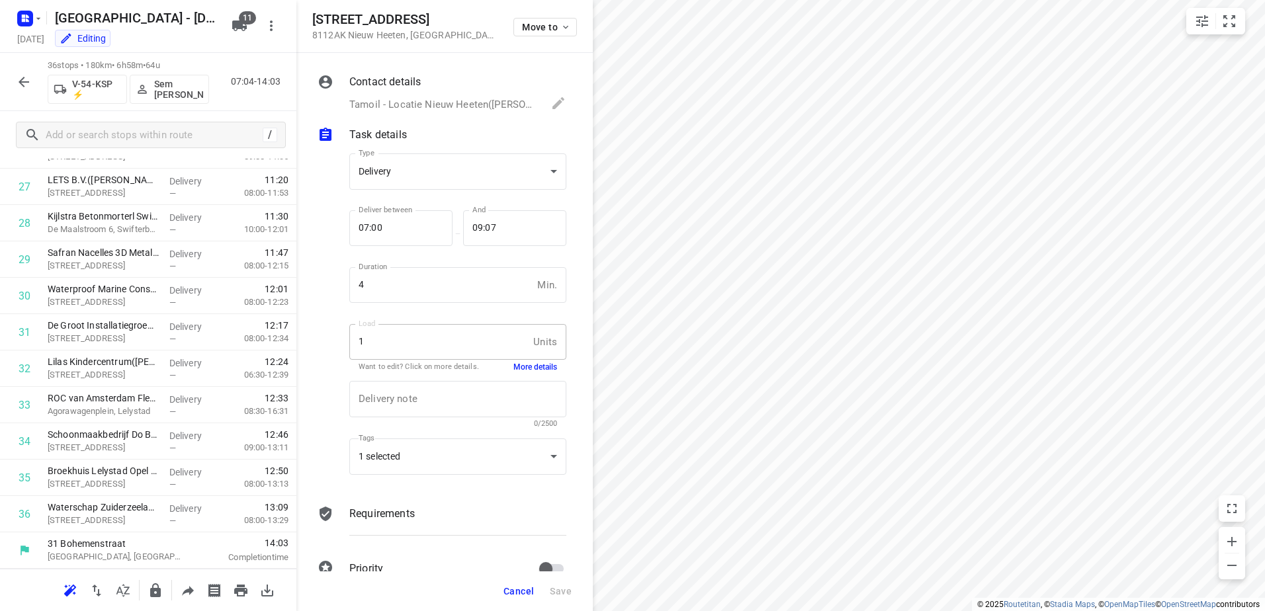
click at [30, 85] on icon "button" at bounding box center [24, 82] width 16 height 16
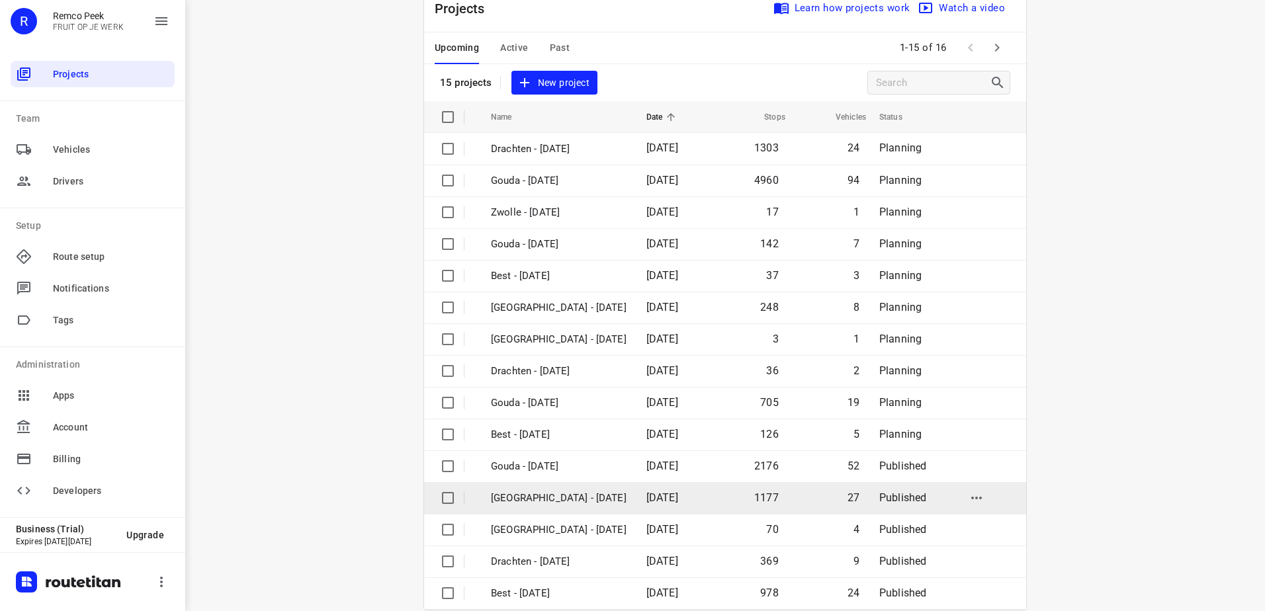
scroll to position [58, 0]
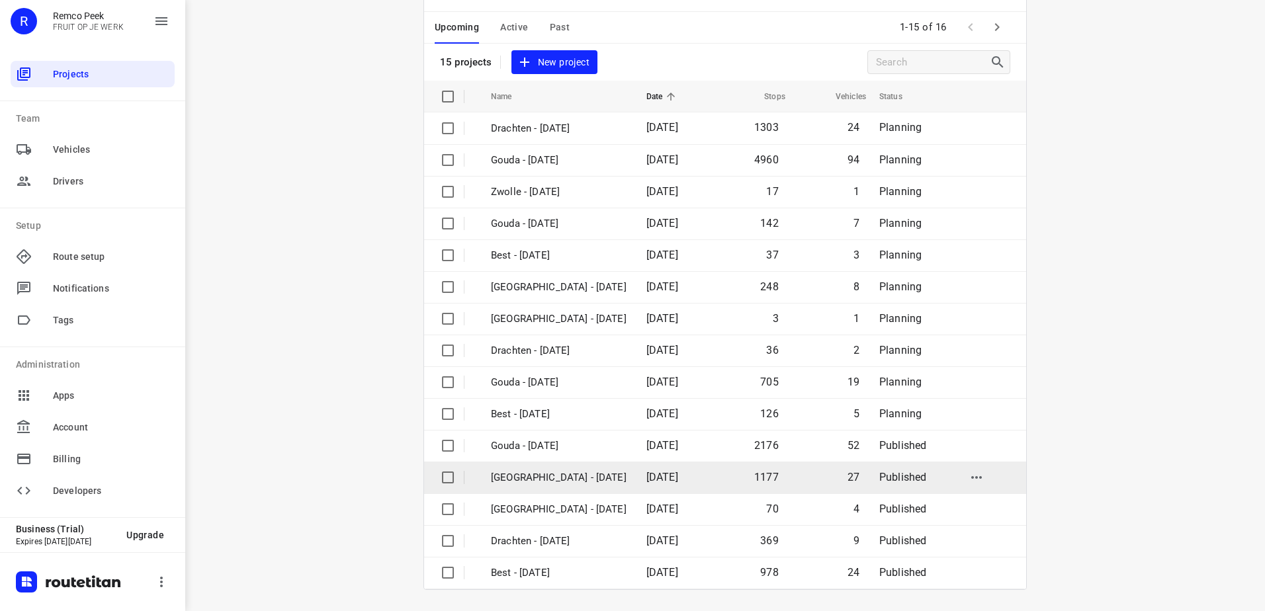
click at [593, 481] on p "[GEOGRAPHIC_DATA] - [DATE]" at bounding box center [559, 477] width 136 height 15
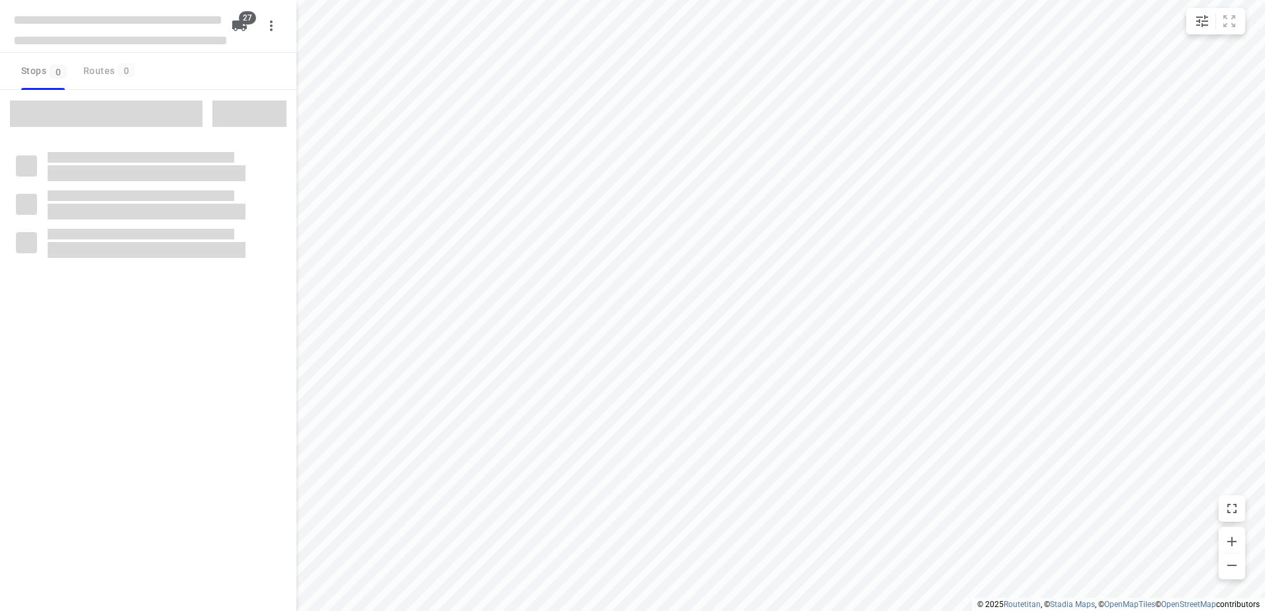
checkbox input "true"
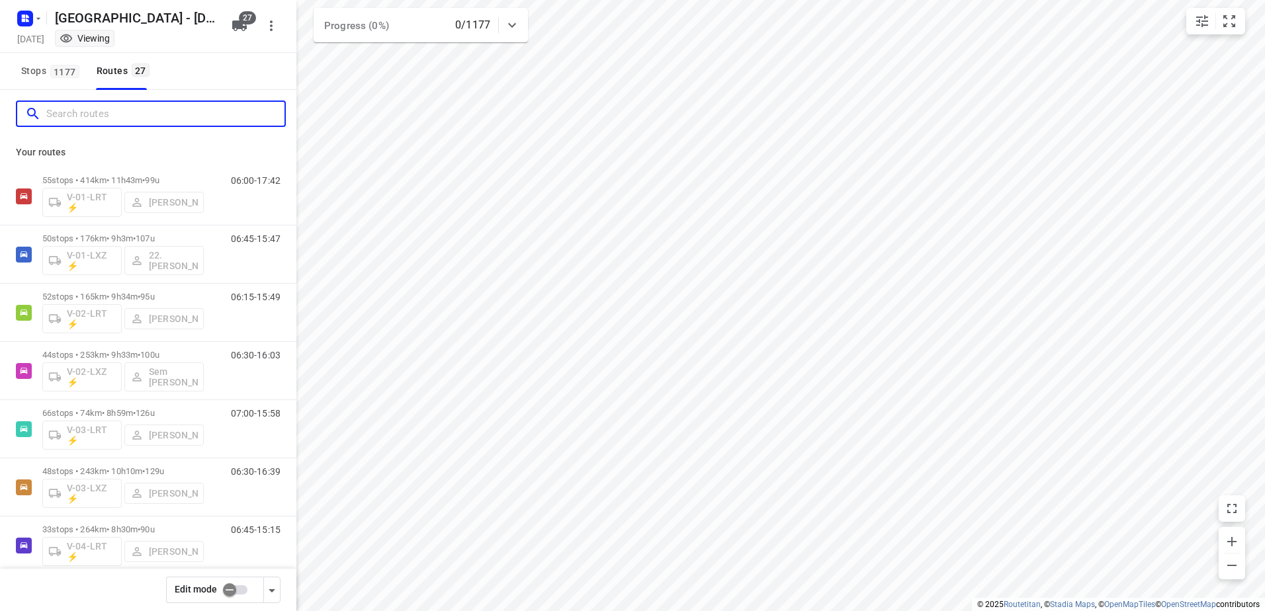
click at [134, 111] on input "Search routes" at bounding box center [165, 114] width 238 height 21
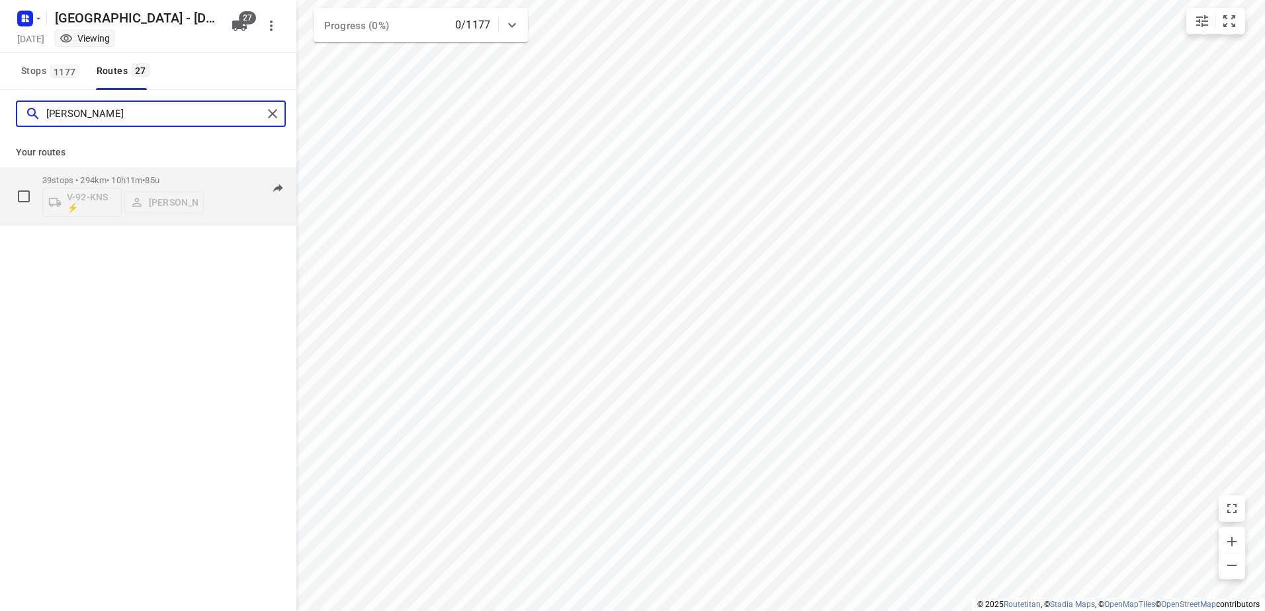
type input "[PERSON_NAME]"
click at [197, 179] on p "39 stops • 294km • 10h11m • 85u" at bounding box center [122, 180] width 161 height 10
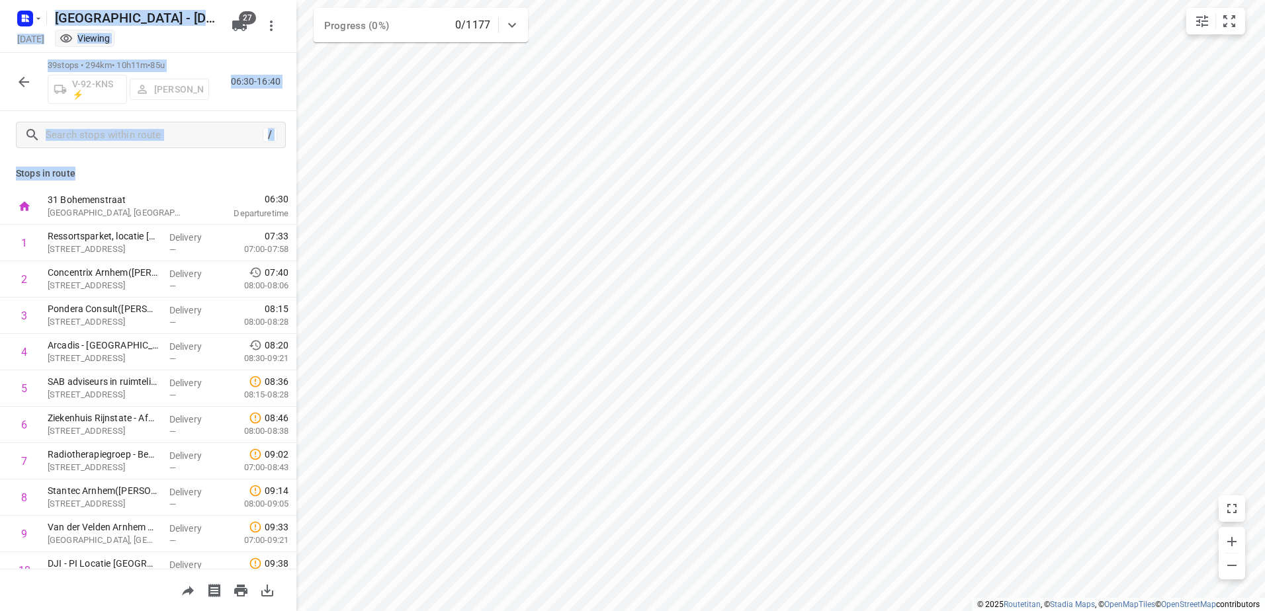
drag, startPoint x: 80, startPoint y: 174, endPoint x: -3, endPoint y: 171, distance: 82.7
click at [0, 171] on html "i © 2025 Routetitan , © Stadia Maps , © OpenMapTiles © OpenStreetMap contributo…" at bounding box center [632, 305] width 1265 height 611
click at [162, 169] on p "Stops in route" at bounding box center [148, 174] width 265 height 14
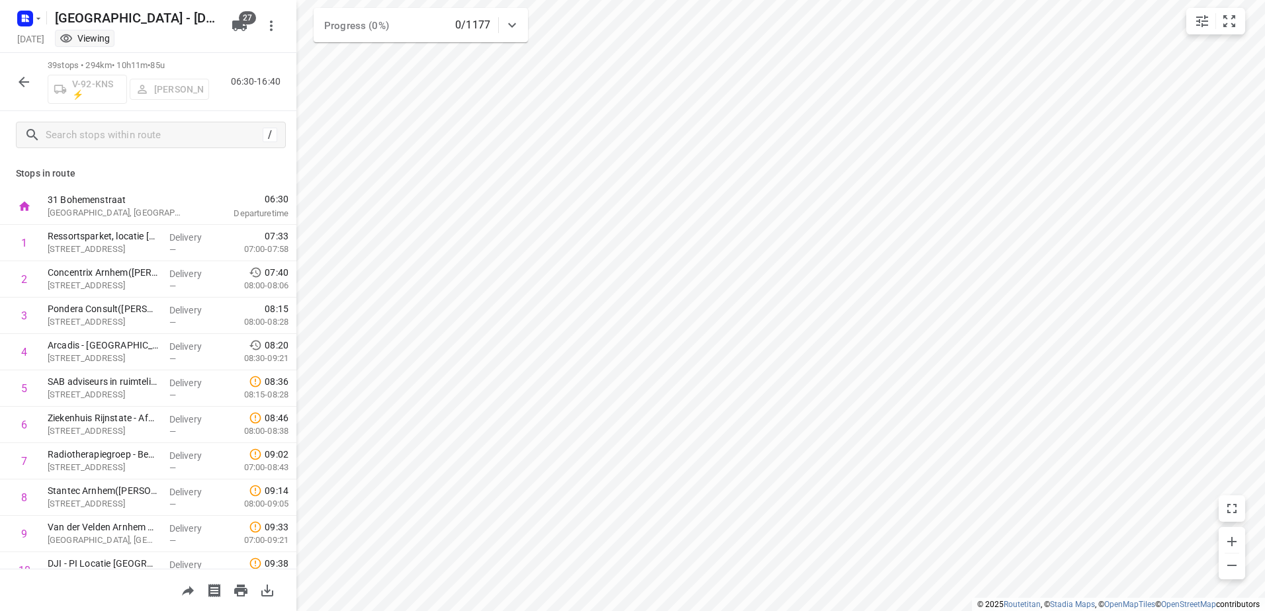
click at [27, 82] on icon "button" at bounding box center [24, 82] width 11 height 11
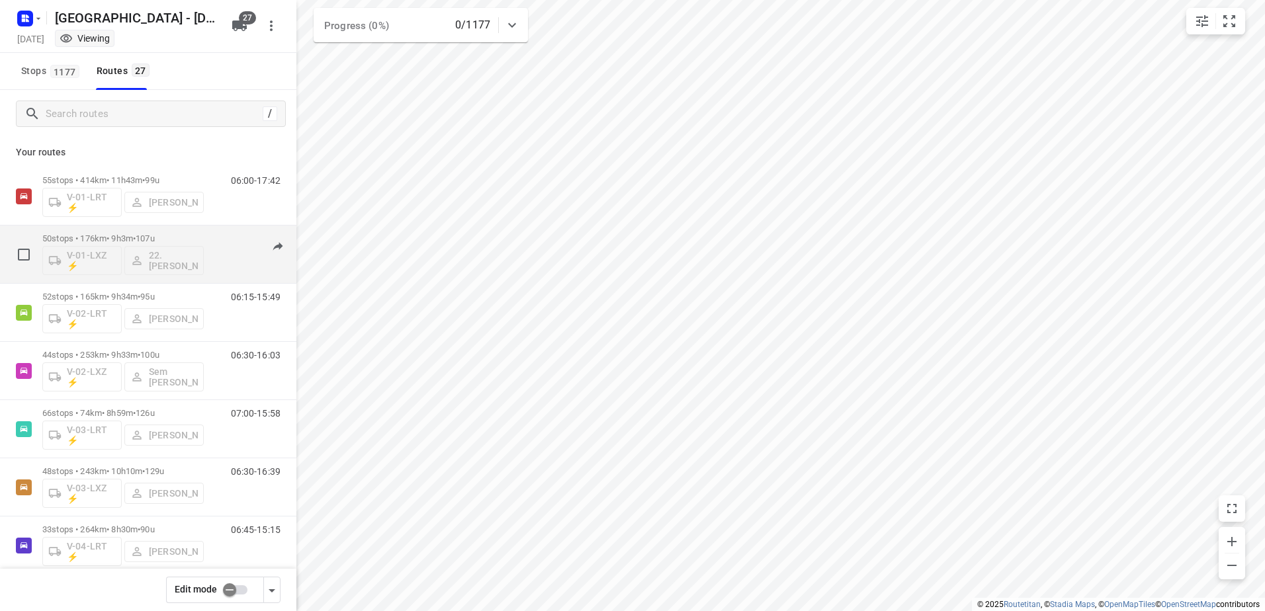
click at [202, 226] on div "50 stops • 176km • 9h3m • 107u V-01-LXZ ⚡ 22. [PERSON_NAME] 06:45-15:47" at bounding box center [148, 255] width 296 height 58
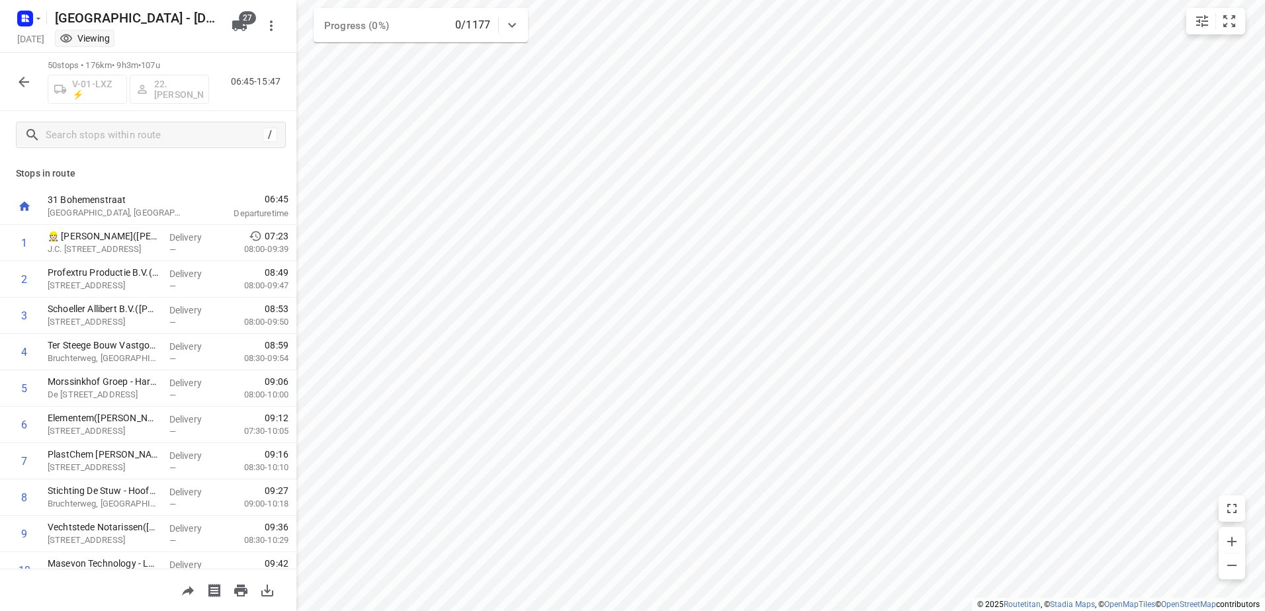
click at [23, 74] on icon "button" at bounding box center [24, 82] width 16 height 16
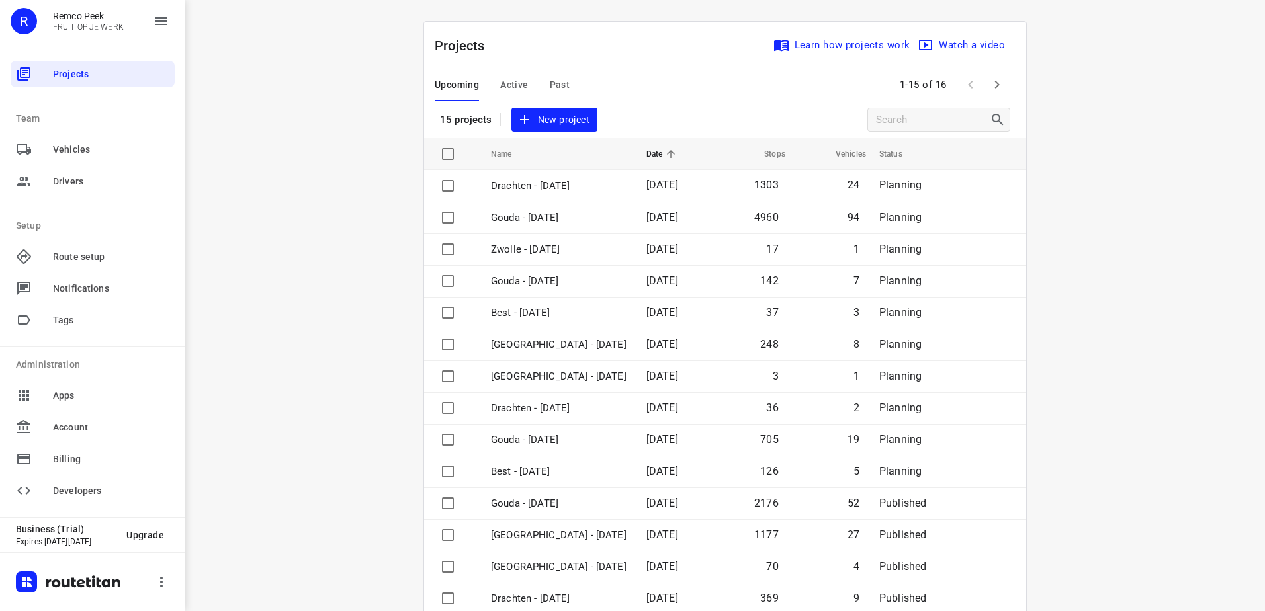
click at [510, 84] on span "Active" at bounding box center [514, 85] width 28 height 17
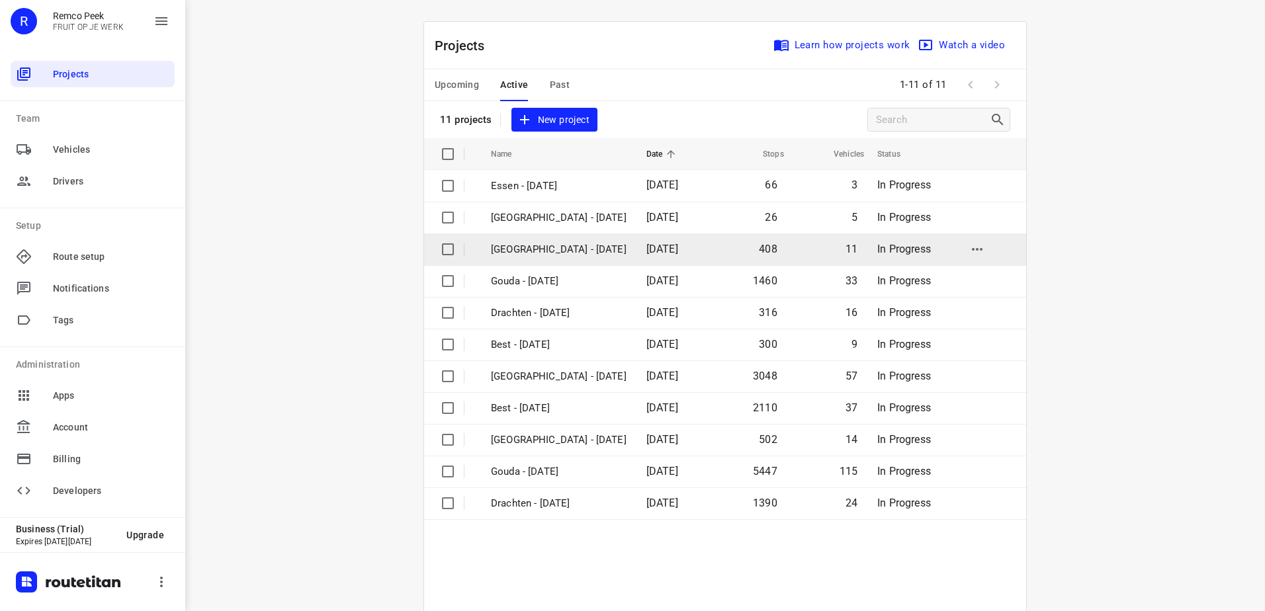
click at [568, 240] on td "[GEOGRAPHIC_DATA] - [DATE]" at bounding box center [557, 250] width 158 height 32
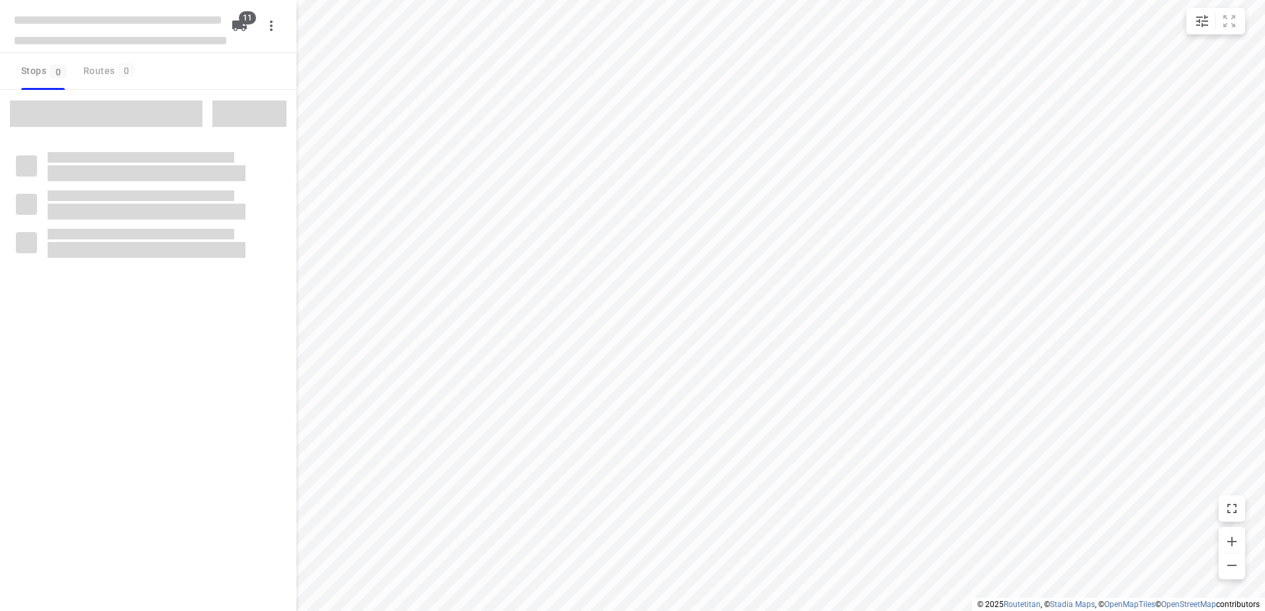
checkbox input "true"
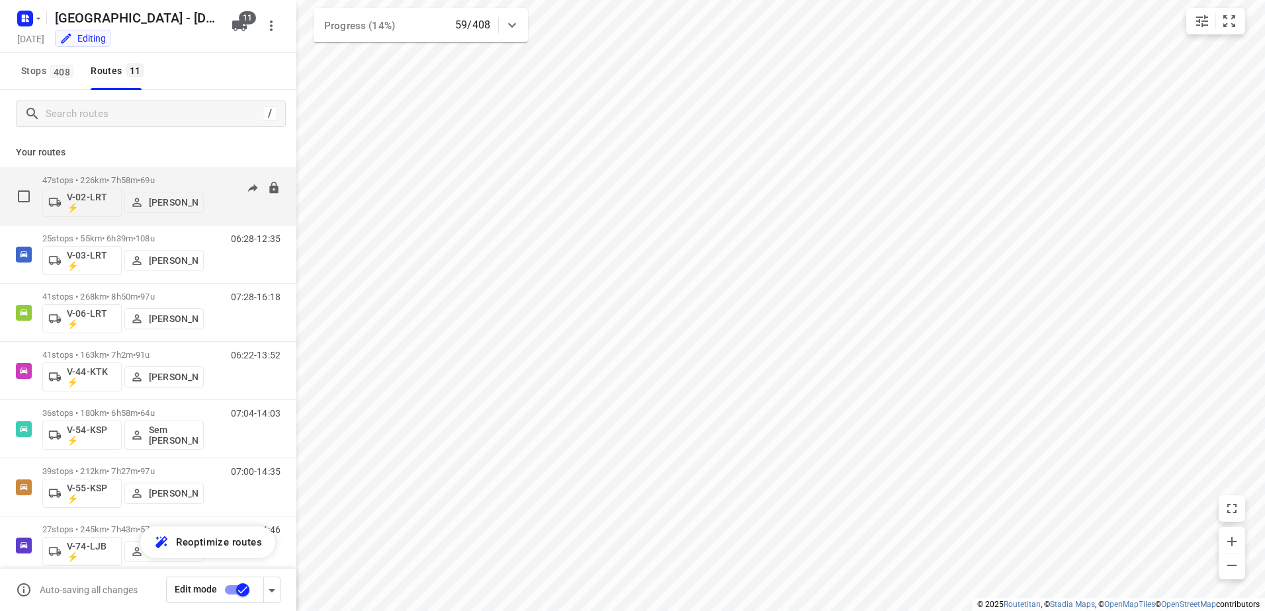
click at [200, 185] on div "V-02-LRT ⚡ [PERSON_NAME]" at bounding box center [122, 201] width 161 height 32
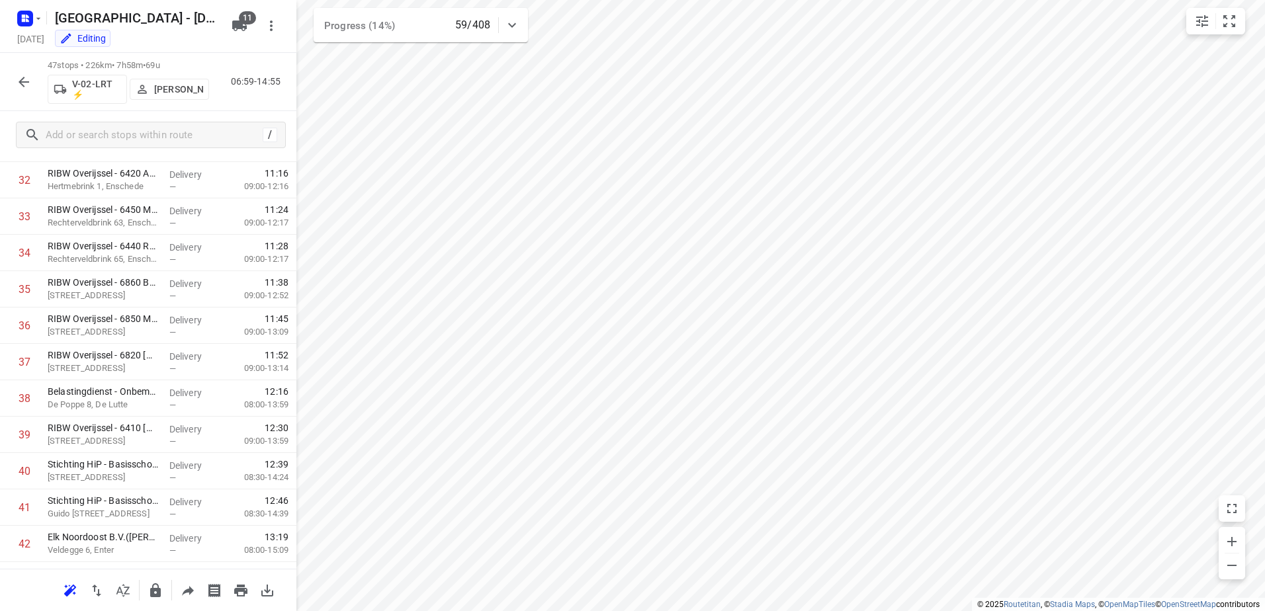
scroll to position [1403, 0]
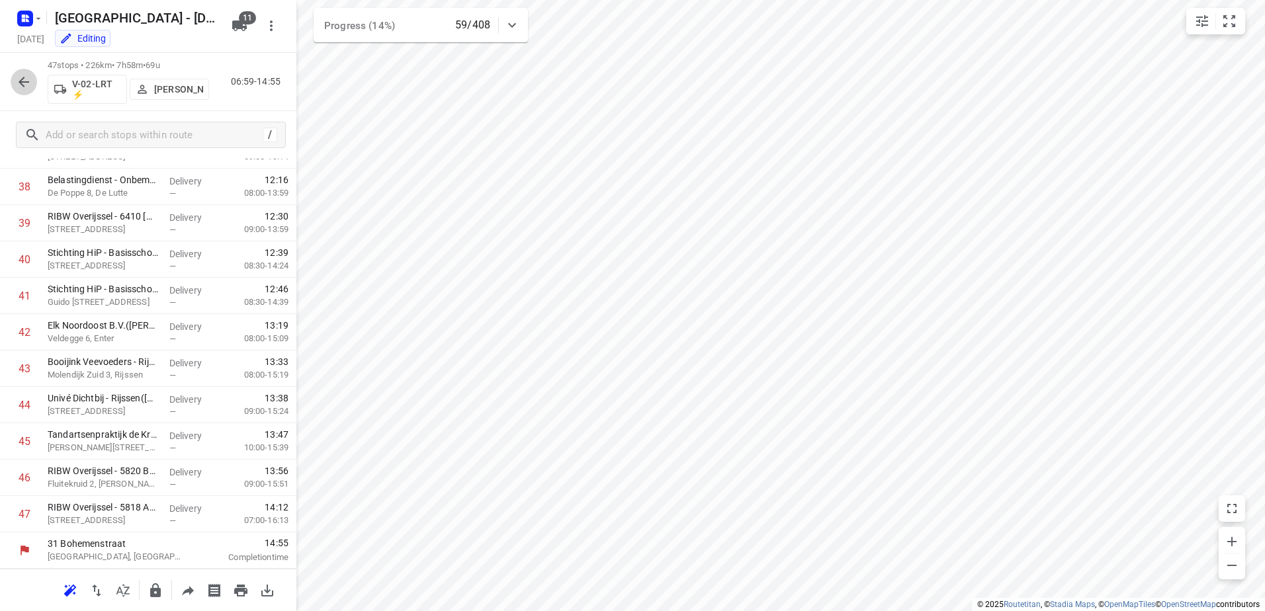
click at [17, 79] on icon "button" at bounding box center [24, 82] width 16 height 16
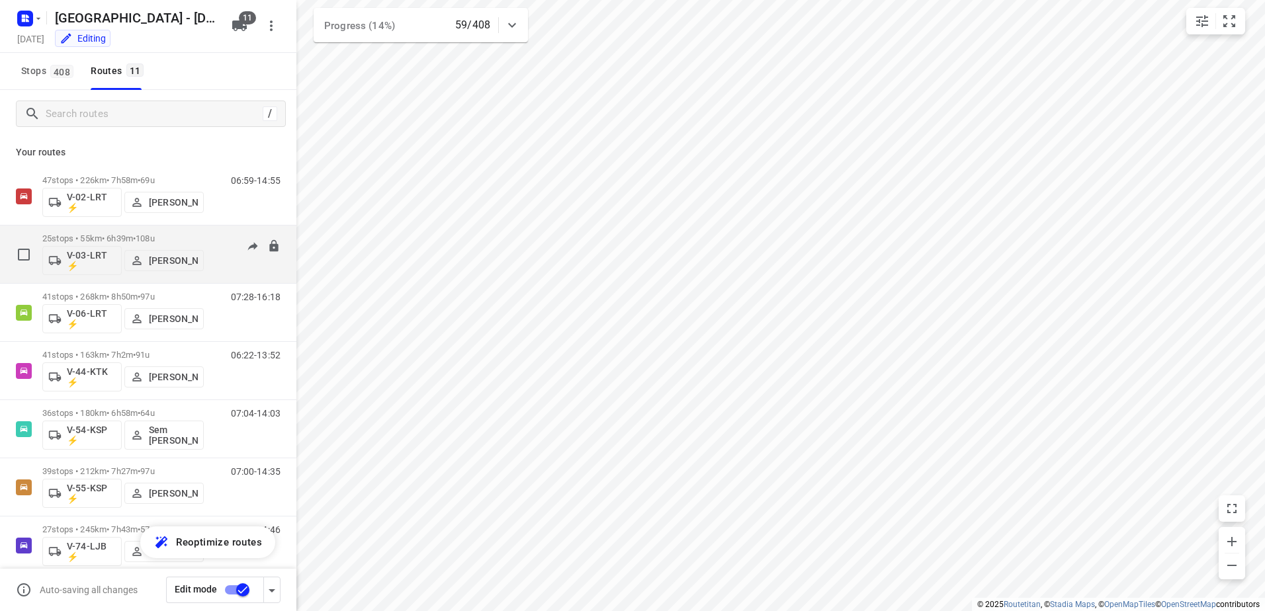
click at [203, 234] on p "25 stops • 55km • 6h39m • 108u" at bounding box center [122, 239] width 161 height 10
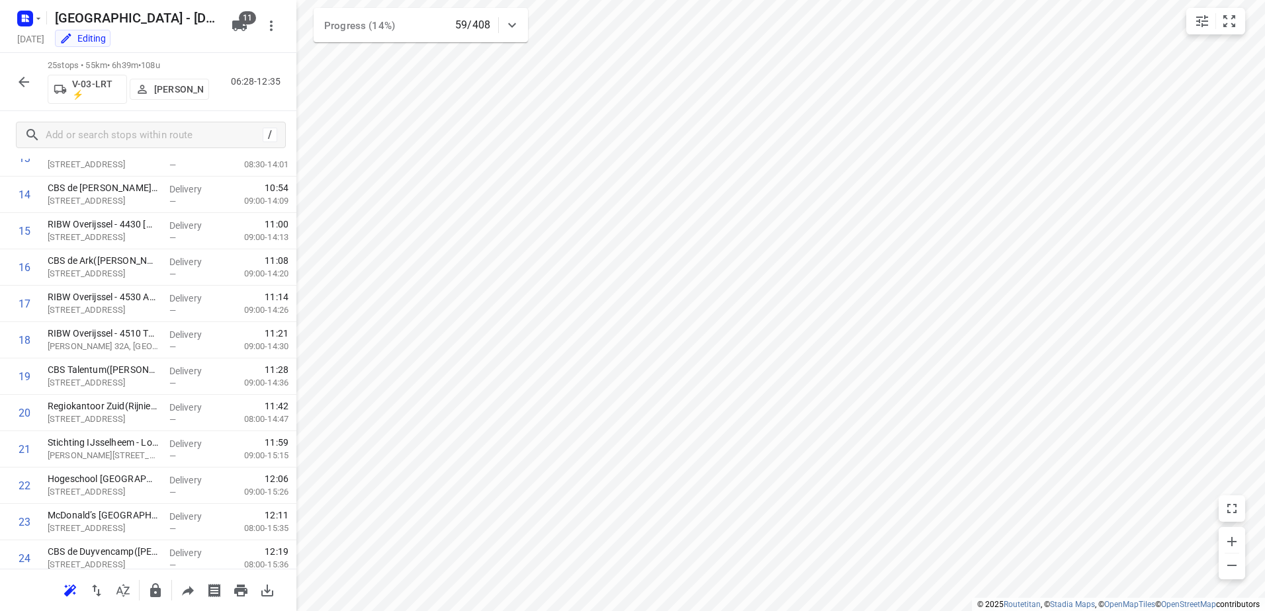
scroll to position [602, 0]
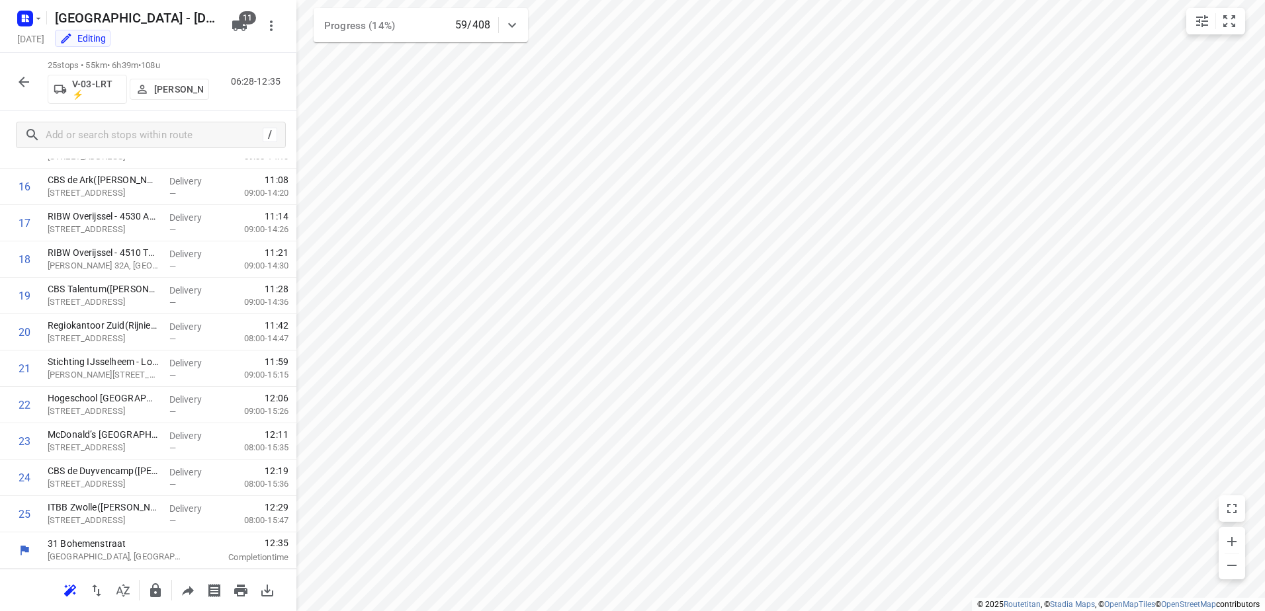
click at [27, 91] on button "button" at bounding box center [24, 82] width 26 height 26
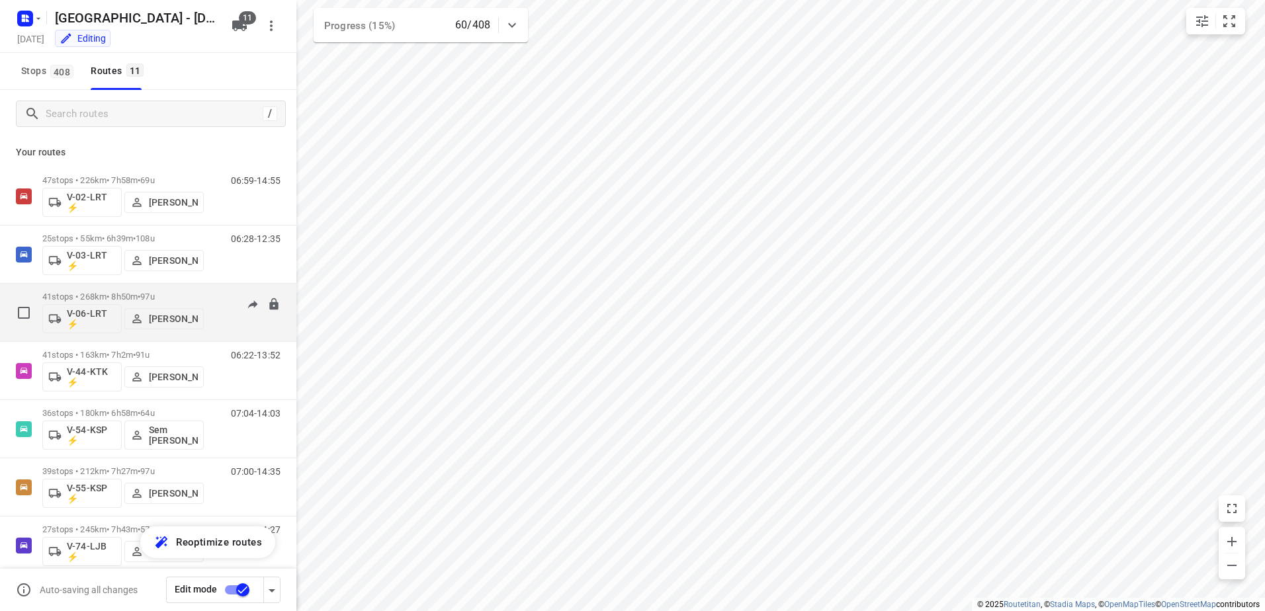
click at [197, 299] on p "41 stops • 268km • 8h50m • 97u" at bounding box center [122, 297] width 161 height 10
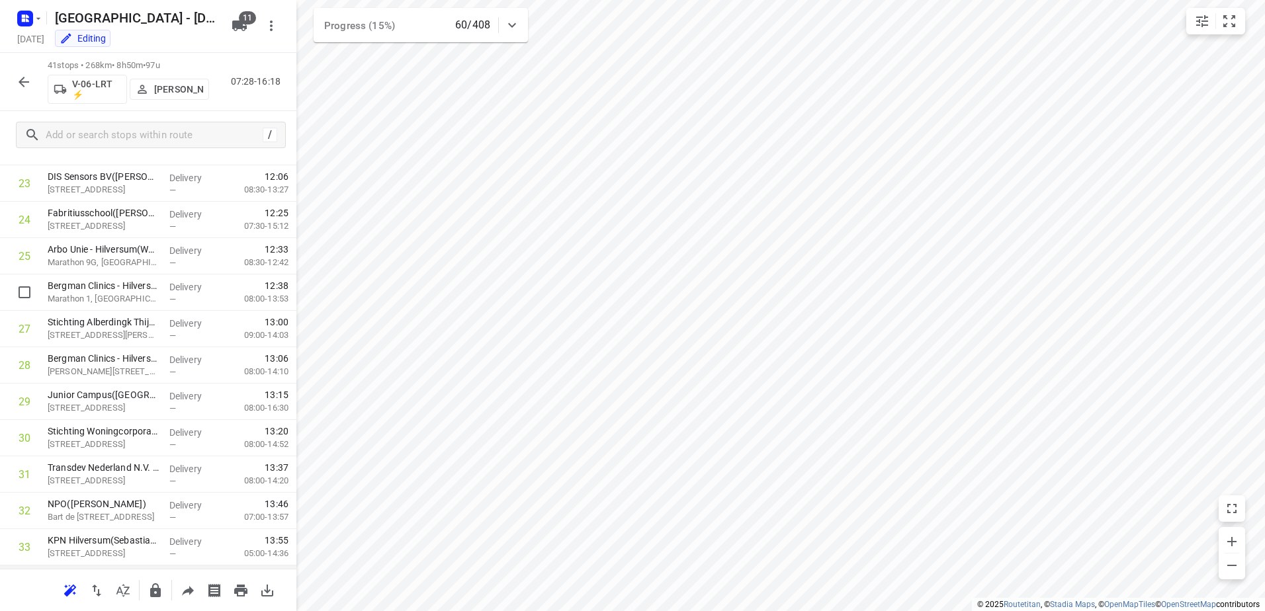
scroll to position [1184, 0]
click at [28, 86] on icon "button" at bounding box center [24, 82] width 16 height 16
